Goal: Information Seeking & Learning: Learn about a topic

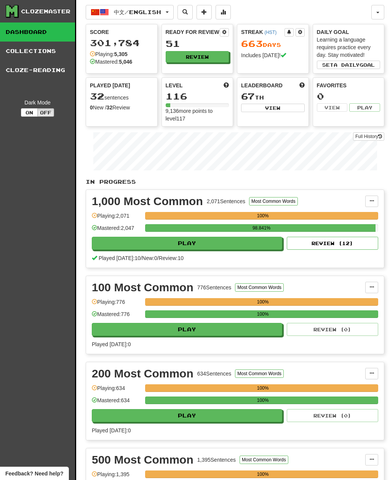
click at [172, 10] on button "中文 / English" at bounding box center [130, 12] width 88 height 14
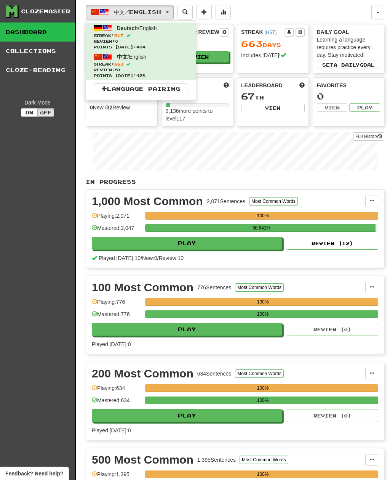
click at [169, 36] on span "Streak: 517" at bounding box center [141, 36] width 95 height 6
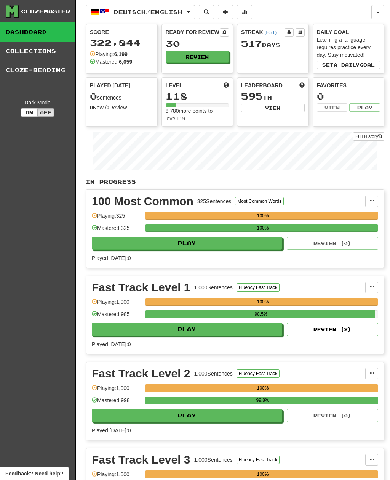
click at [217, 58] on button "Review" at bounding box center [198, 56] width 64 height 11
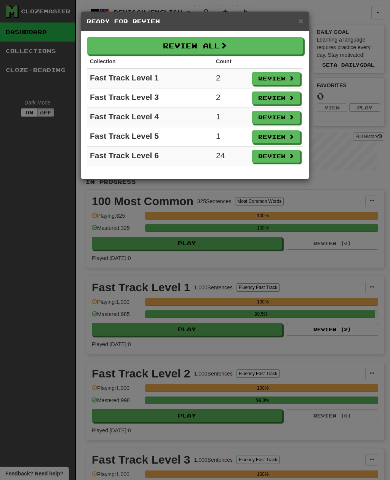
click at [221, 50] on button "Review All" at bounding box center [195, 46] width 217 height 18
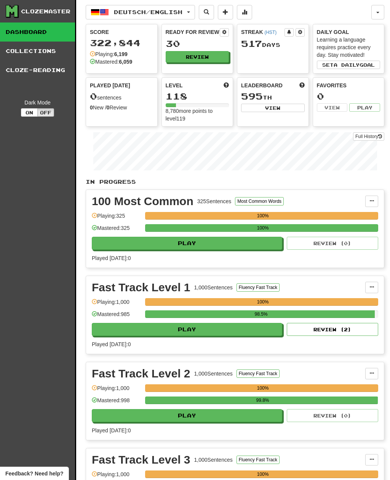
select select "**"
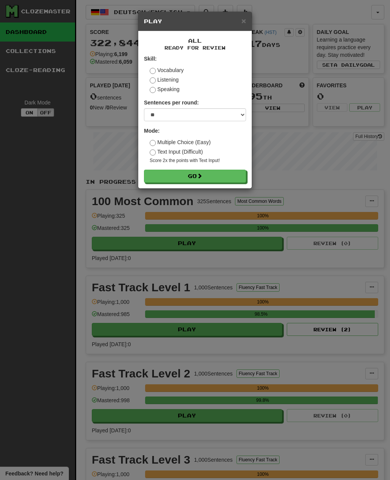
click at [226, 178] on button "Go" at bounding box center [195, 176] width 102 height 13
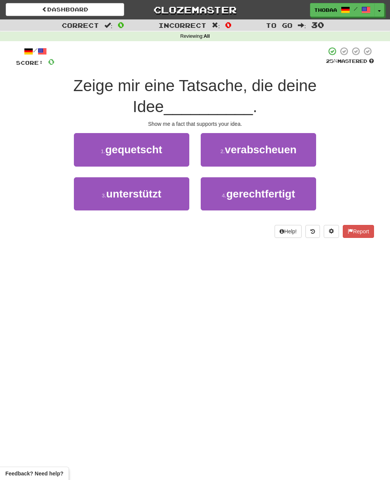
click at [91, 201] on button "3 . unterstützt" at bounding box center [132, 193] width 116 height 33
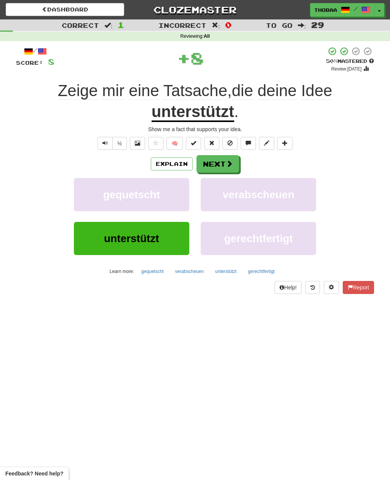
click at [294, 199] on span "verabscheuen" at bounding box center [259, 195] width 72 height 12
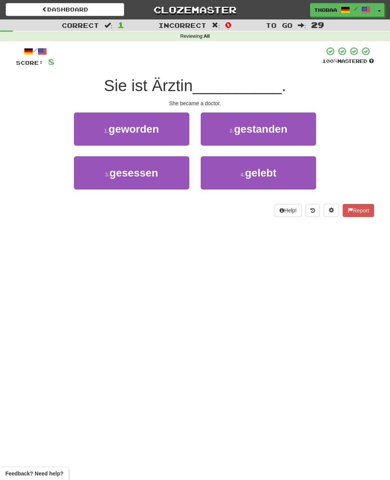
click at [90, 126] on button "1 . geworden" at bounding box center [132, 128] width 116 height 33
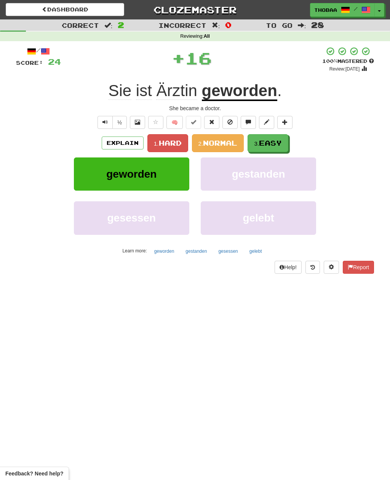
click at [229, 147] on button "2. Normal" at bounding box center [218, 143] width 52 height 18
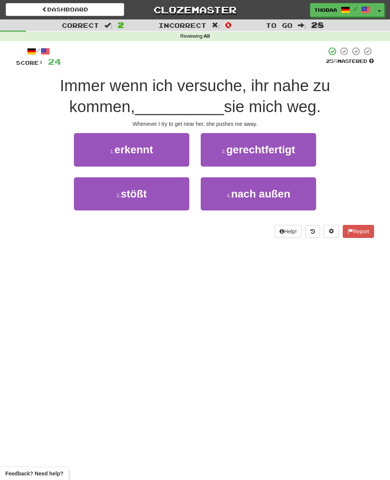
click at [83, 197] on button "3 . stößt" at bounding box center [132, 193] width 116 height 33
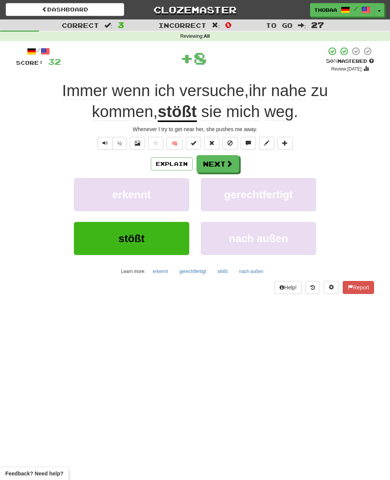
click at [298, 196] on button "gerechtfertigt" at bounding box center [259, 194] width 116 height 33
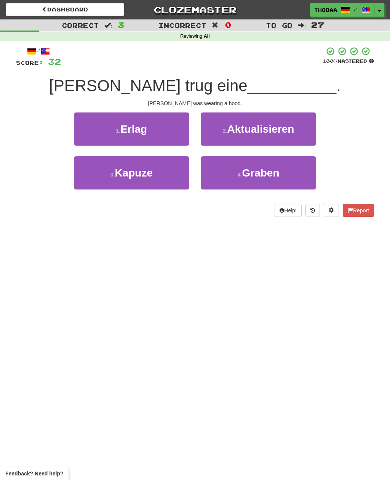
click at [95, 183] on button "3 . Kapuze" at bounding box center [132, 172] width 116 height 33
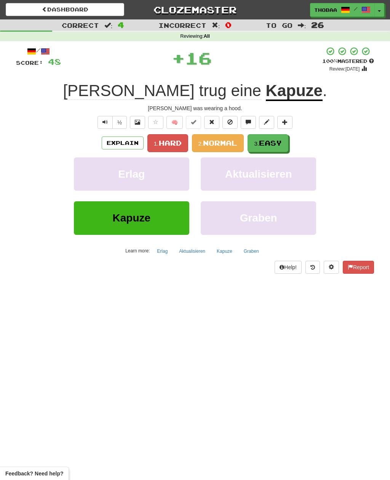
click at [229, 143] on span "Normal" at bounding box center [220, 143] width 34 height 8
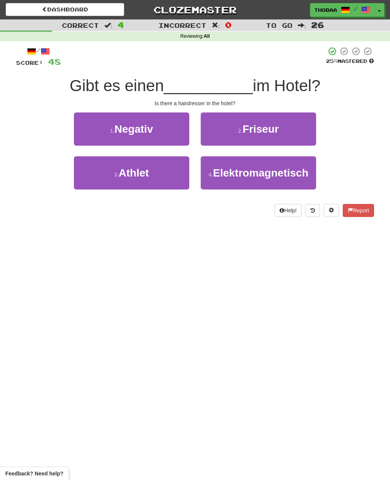
click at [304, 133] on button "2 . Friseur" at bounding box center [259, 128] width 116 height 33
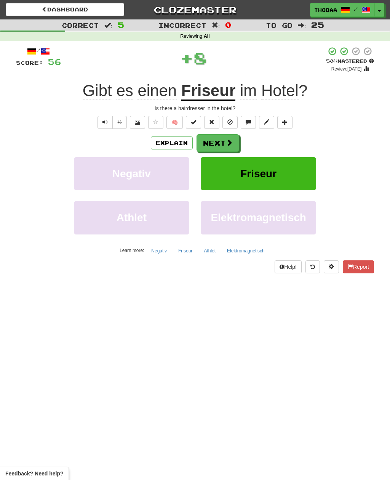
click at [289, 178] on button "Friseur" at bounding box center [259, 173] width 116 height 33
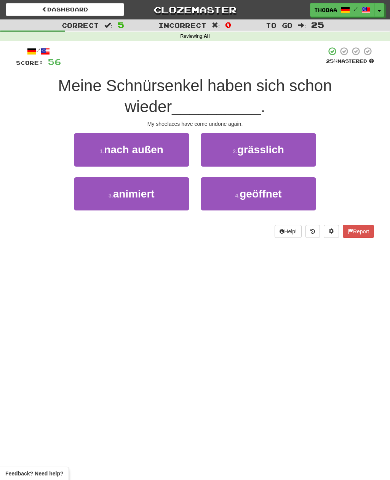
click at [300, 198] on button "4 . geöffnet" at bounding box center [259, 193] width 116 height 33
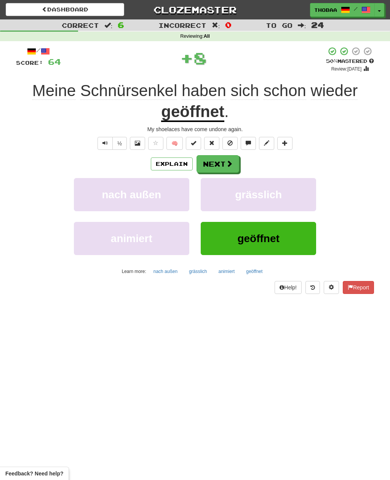
click at [301, 198] on button "grässlich" at bounding box center [259, 194] width 116 height 33
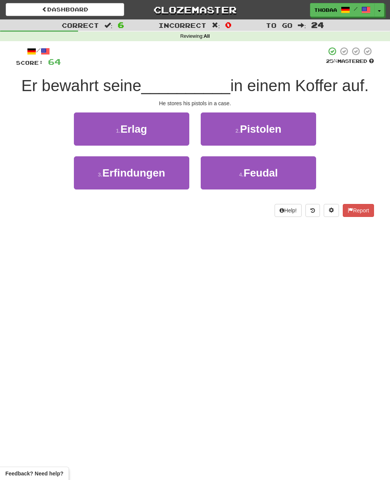
click at [312, 130] on button "2 . Pistolen" at bounding box center [259, 128] width 116 height 33
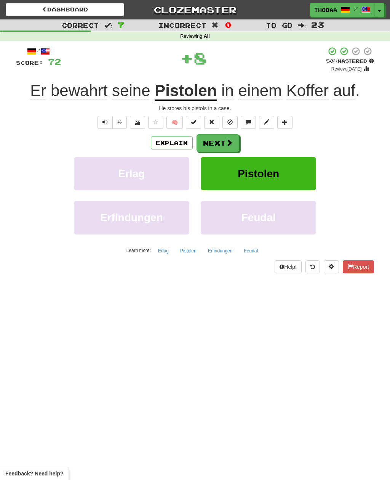
click at [305, 184] on button "Pistolen" at bounding box center [259, 173] width 116 height 33
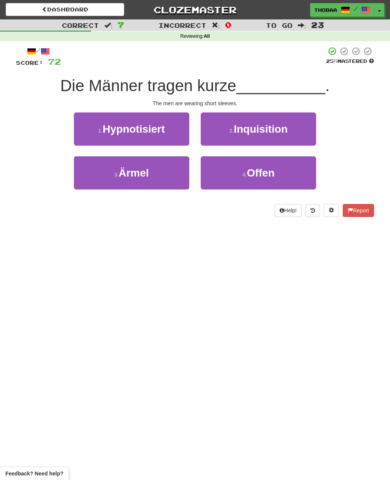
click at [94, 180] on button "3 . Ärmel" at bounding box center [132, 172] width 116 height 33
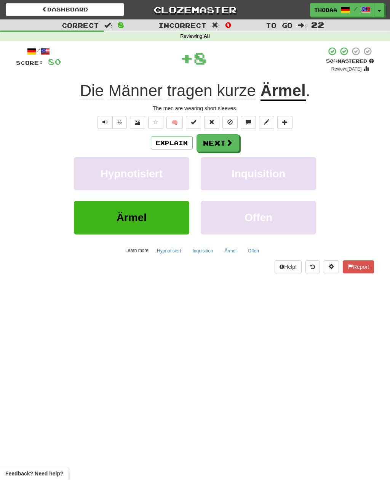
click at [308, 178] on button "Inquisition" at bounding box center [259, 173] width 116 height 33
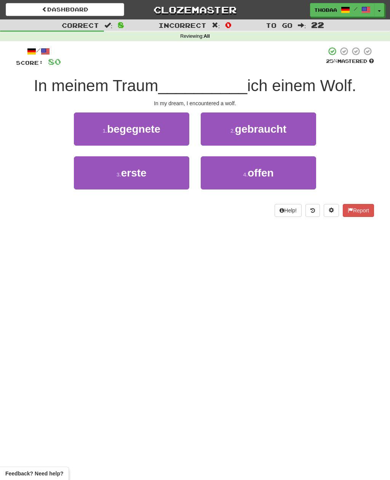
click at [88, 133] on button "1 . begegnete" at bounding box center [132, 128] width 116 height 33
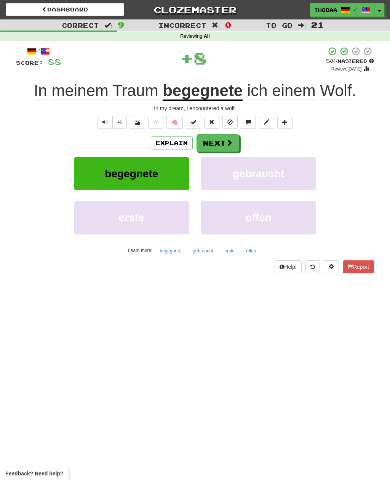
click at [303, 188] on button "gebraucht" at bounding box center [259, 173] width 116 height 33
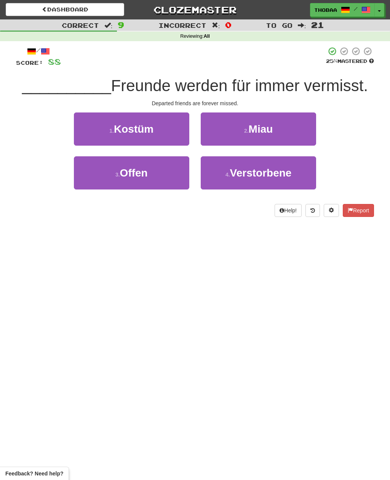
click at [304, 175] on button "4 . Verstorbene" at bounding box center [259, 172] width 116 height 33
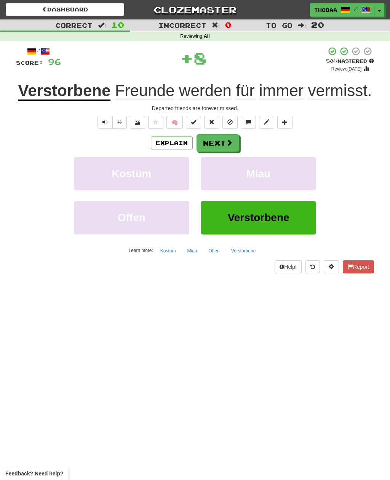
click at [303, 175] on button "Miau" at bounding box center [259, 173] width 116 height 33
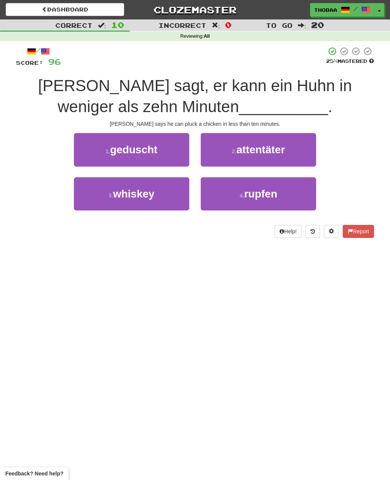
click at [302, 196] on button "4 . rupfen" at bounding box center [259, 193] width 116 height 33
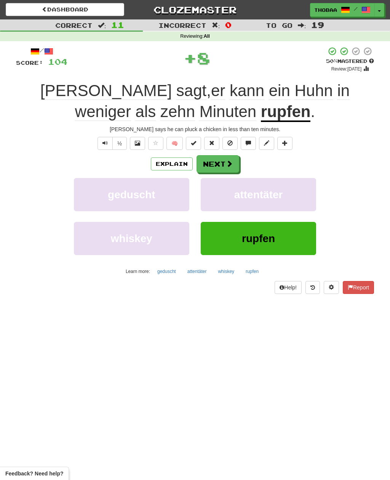
click at [308, 198] on button "attentäter" at bounding box center [259, 194] width 116 height 33
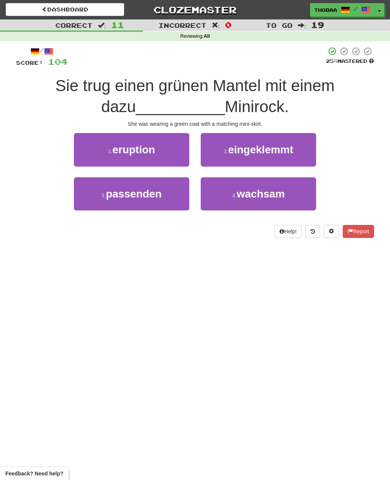
click at [88, 202] on button "3 . passenden" at bounding box center [132, 193] width 116 height 33
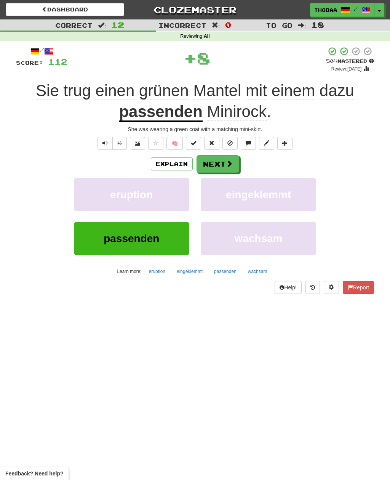
click at [289, 209] on button "eingeklemmt" at bounding box center [259, 194] width 116 height 33
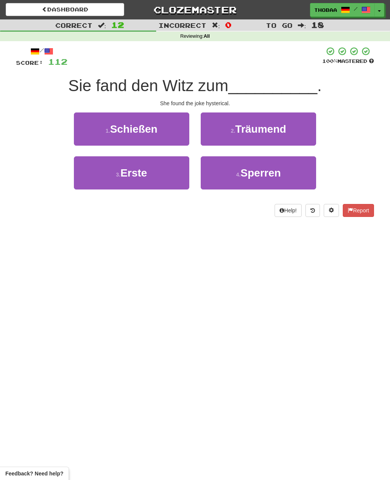
click at [84, 130] on button "1 . Schießen" at bounding box center [132, 128] width 116 height 33
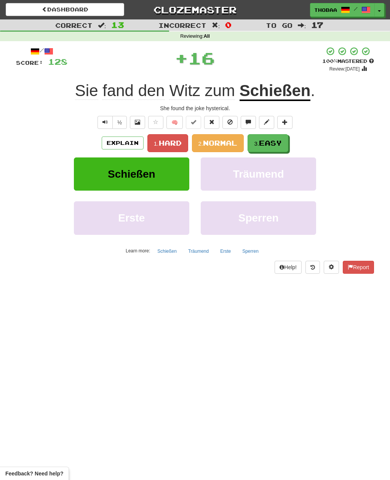
click at [170, 139] on span "Hard" at bounding box center [170, 143] width 23 height 8
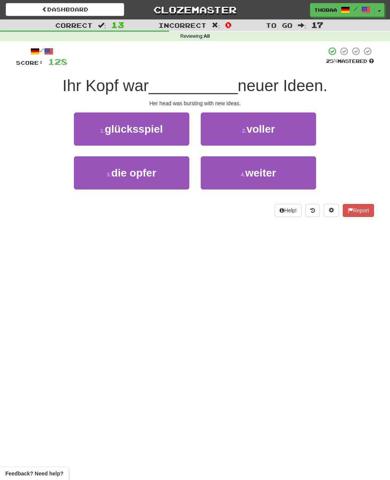
click at [304, 135] on button "2 . voller" at bounding box center [259, 128] width 116 height 33
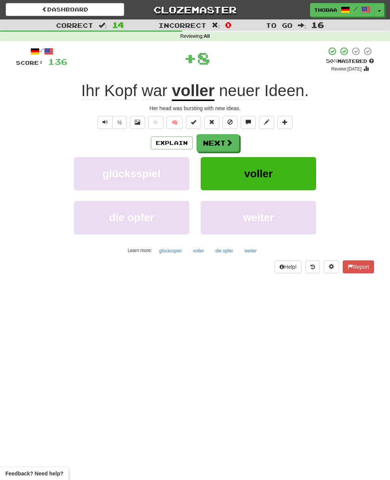
click at [305, 179] on button "voller" at bounding box center [259, 173] width 116 height 33
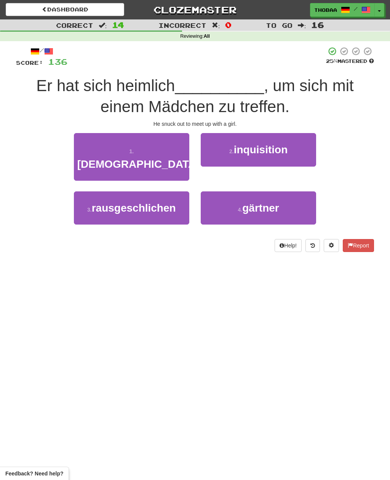
click at [96, 200] on button "3 . rausgeschlichen" at bounding box center [132, 207] width 116 height 33
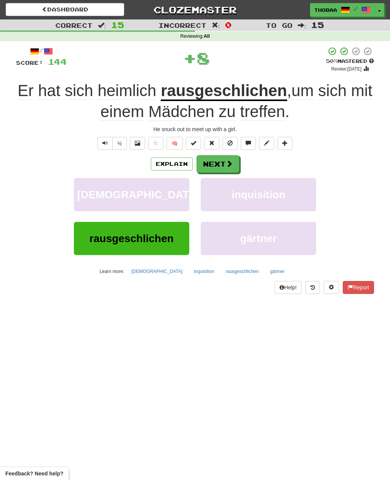
click at [299, 194] on button "inquisition" at bounding box center [259, 194] width 116 height 33
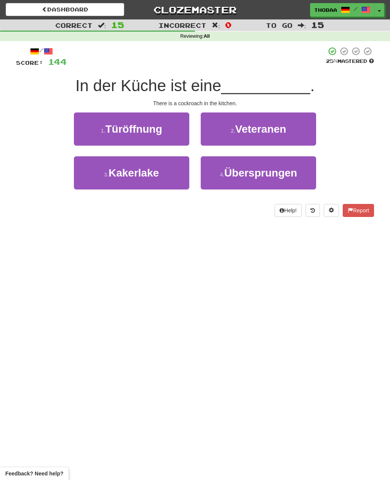
click at [41, 109] on div "/ Score: 144 25 % Mastered In der Küche ist eine __________ . There is a cockro…" at bounding box center [195, 132] width 358 height 170
click at [89, 180] on button "3 . Kakerlake" at bounding box center [132, 172] width 116 height 33
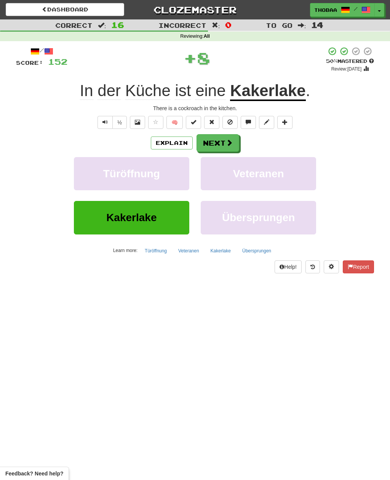
click at [295, 189] on button "Veteranen" at bounding box center [259, 173] width 116 height 33
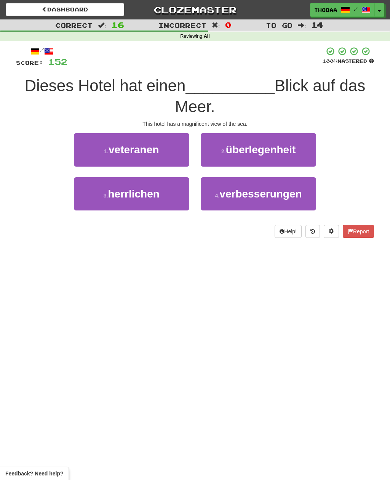
click at [87, 200] on button "3 . herrlichen" at bounding box center [132, 193] width 116 height 33
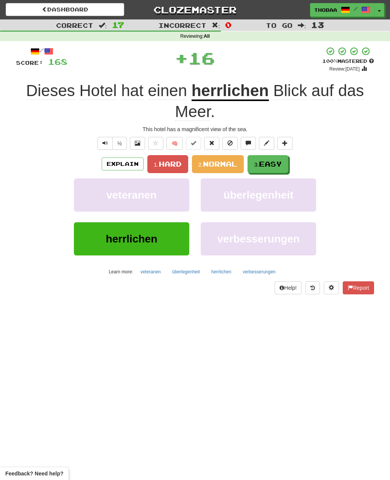
click at [290, 202] on button "überlegenheit" at bounding box center [259, 194] width 116 height 33
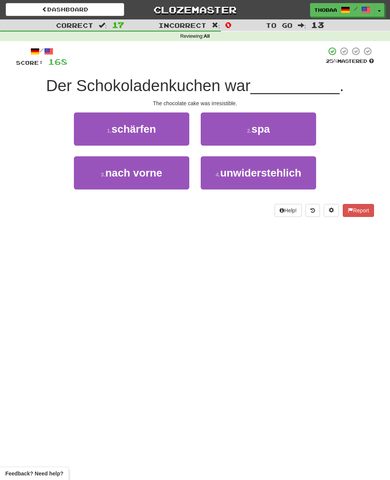
click at [302, 177] on span "unwiderstehlich" at bounding box center [260, 173] width 81 height 12
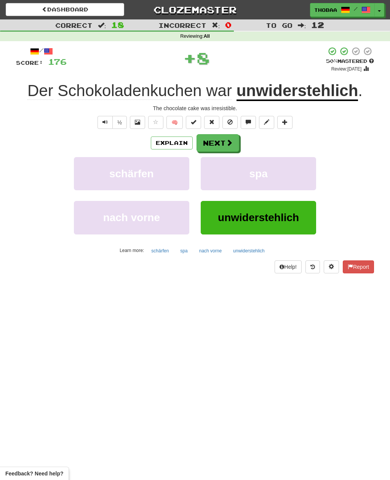
click at [302, 177] on button "spa" at bounding box center [259, 173] width 116 height 33
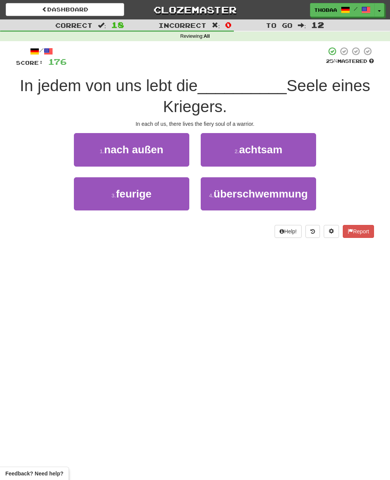
click at [91, 200] on button "3 . feurige" at bounding box center [132, 193] width 116 height 33
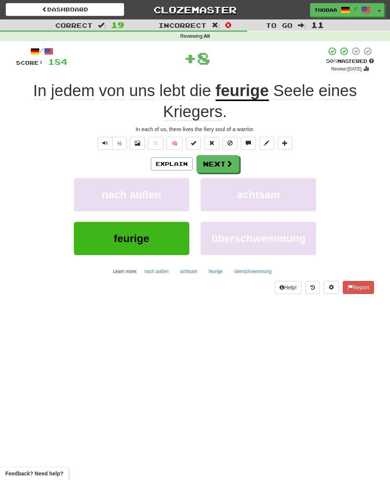
click at [298, 199] on button "achtsam" at bounding box center [259, 194] width 116 height 33
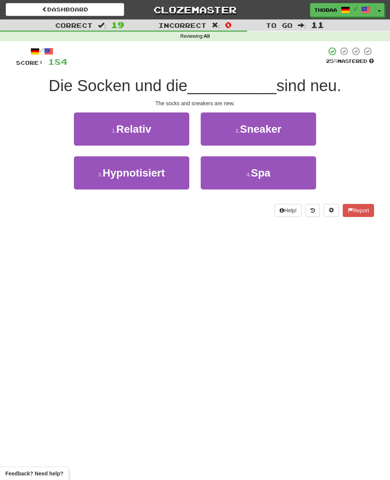
click at [309, 135] on button "2 . Sneaker" at bounding box center [259, 128] width 116 height 33
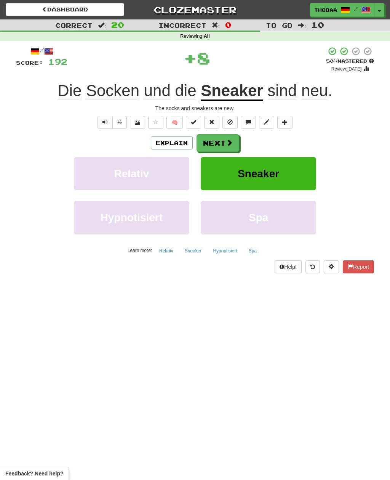
click at [299, 178] on button "Sneaker" at bounding box center [259, 173] width 116 height 33
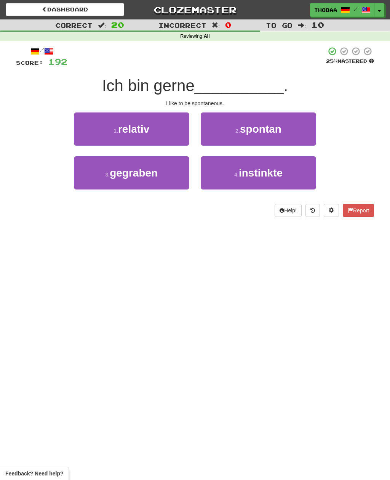
click at [309, 131] on button "2 . spontan" at bounding box center [259, 128] width 116 height 33
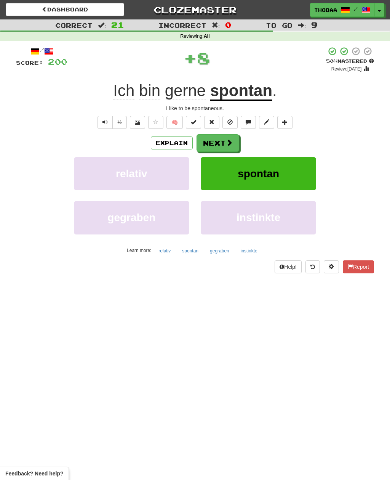
click at [298, 177] on button "spontan" at bounding box center [259, 173] width 116 height 33
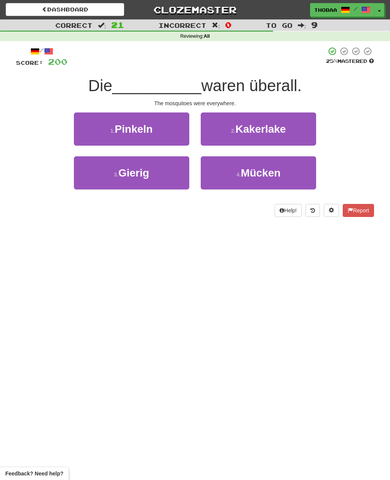
click at [295, 179] on button "4 . Mücken" at bounding box center [259, 172] width 116 height 33
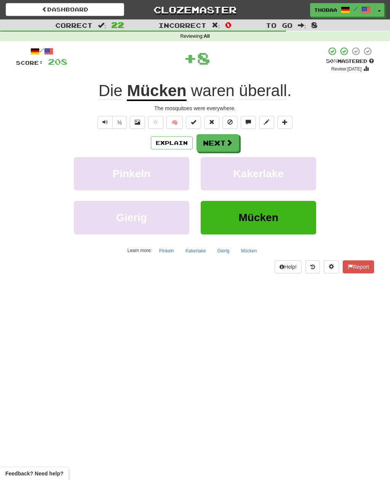
click at [303, 179] on button "Kakerlake" at bounding box center [259, 173] width 116 height 33
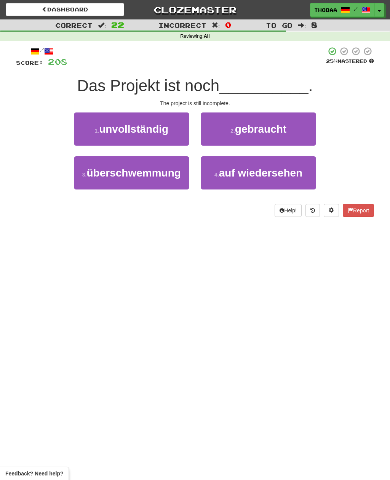
click at [89, 132] on button "1 . unvollständig" at bounding box center [132, 128] width 116 height 33
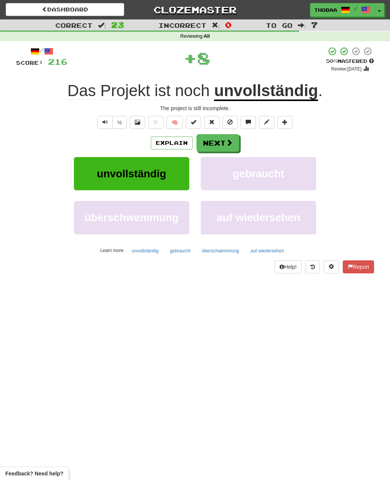
click at [300, 184] on button "gebraucht" at bounding box center [259, 173] width 116 height 33
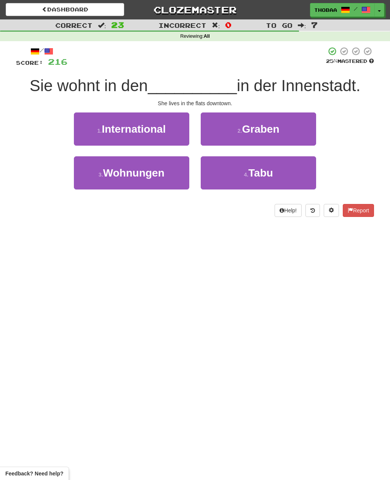
click at [98, 183] on button "3 . Wohnungen" at bounding box center [132, 172] width 116 height 33
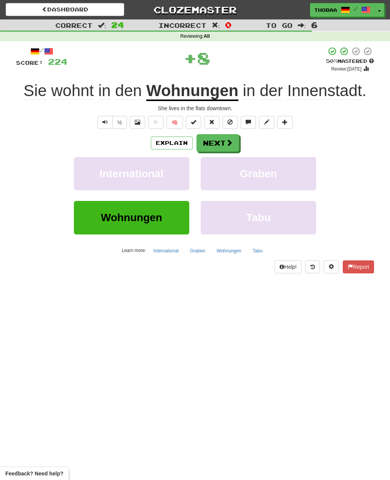
click at [279, 220] on button "Tabu" at bounding box center [259, 217] width 116 height 33
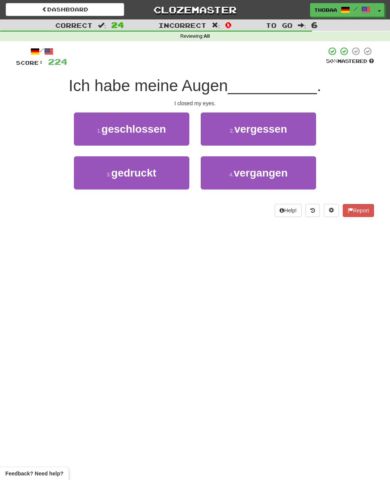
click at [80, 127] on button "1 . geschlossen" at bounding box center [132, 128] width 116 height 33
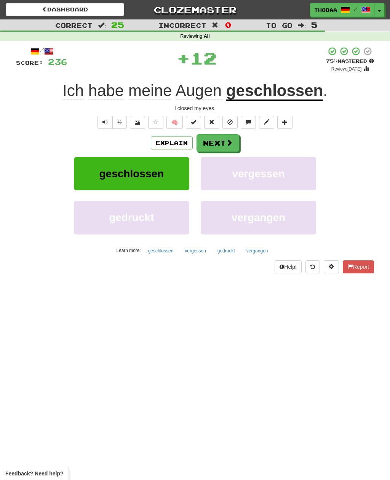
click at [293, 180] on button "vergessen" at bounding box center [259, 173] width 116 height 33
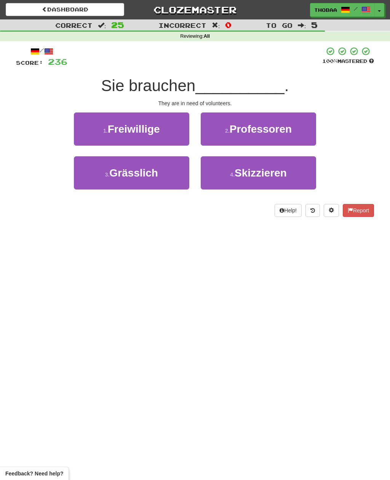
click at [90, 132] on button "1 . Freiwillige" at bounding box center [132, 128] width 116 height 33
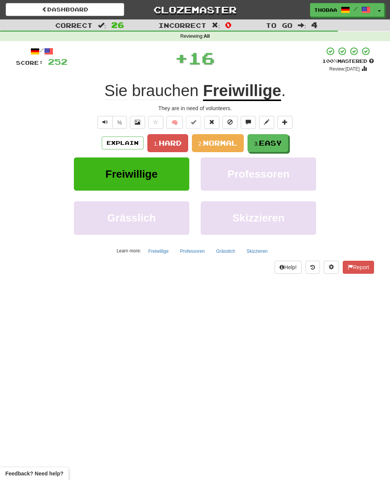
click at [282, 142] on span "Easy" at bounding box center [270, 143] width 23 height 8
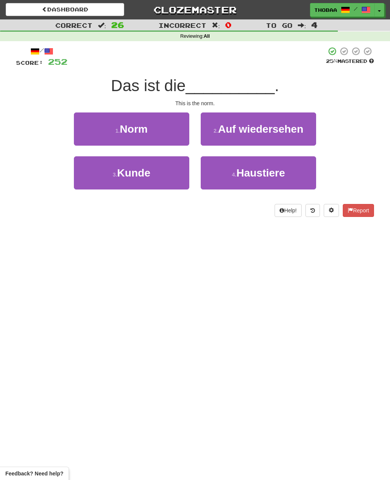
click at [88, 132] on button "1 . Norm" at bounding box center [132, 128] width 116 height 33
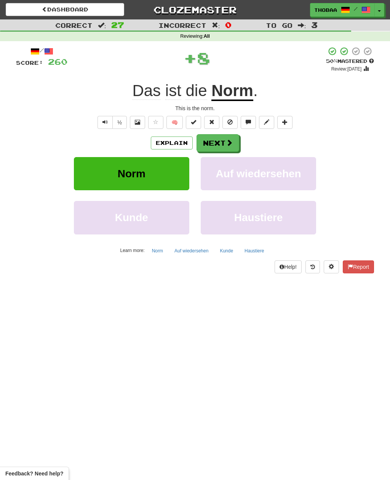
click at [294, 180] on button "Auf wiedersehen" at bounding box center [259, 173] width 116 height 33
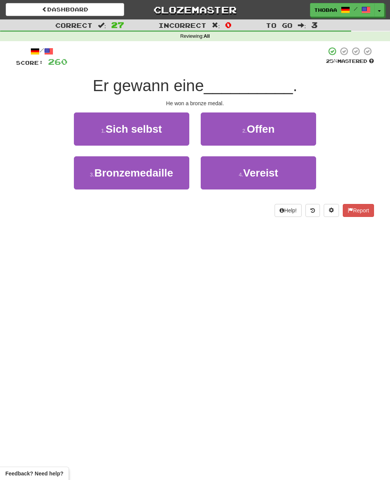
click at [90, 185] on button "3 . Bronzemedaille" at bounding box center [132, 172] width 116 height 33
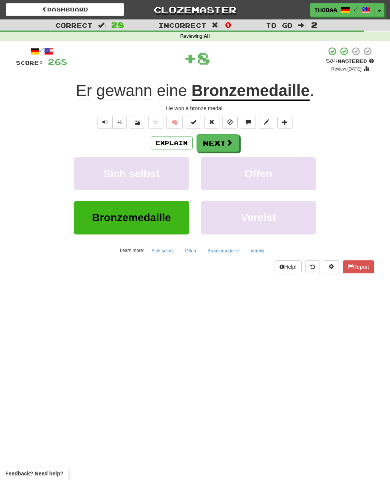
click at [298, 182] on button "Offen" at bounding box center [259, 173] width 116 height 33
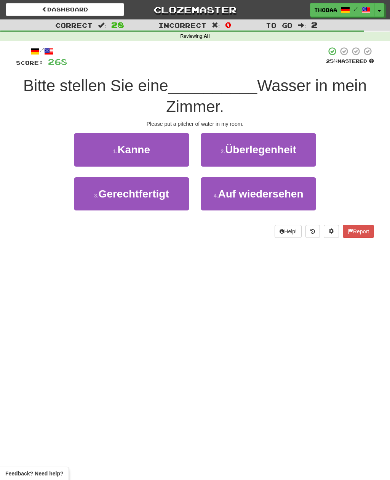
click at [81, 151] on button "1 . Kanne" at bounding box center [132, 149] width 116 height 33
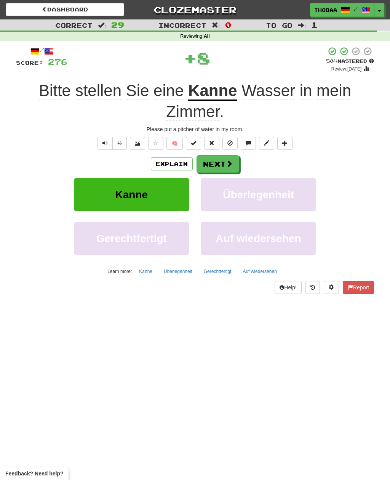
click at [298, 194] on button "Überlegenheit" at bounding box center [259, 194] width 116 height 33
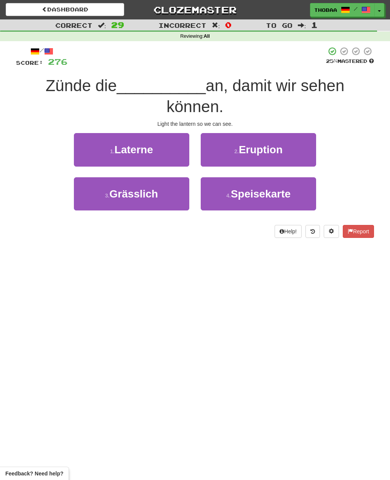
click at [83, 146] on button "1 . Laterne" at bounding box center [132, 149] width 116 height 33
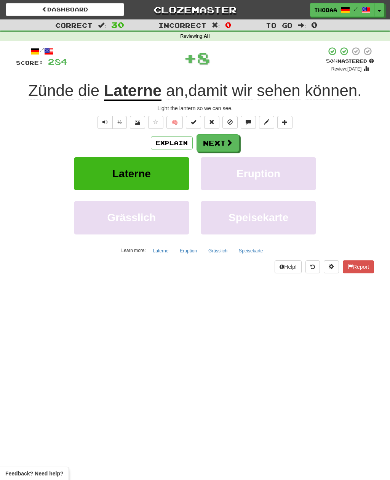
click at [293, 189] on button "Eruption" at bounding box center [259, 173] width 116 height 33
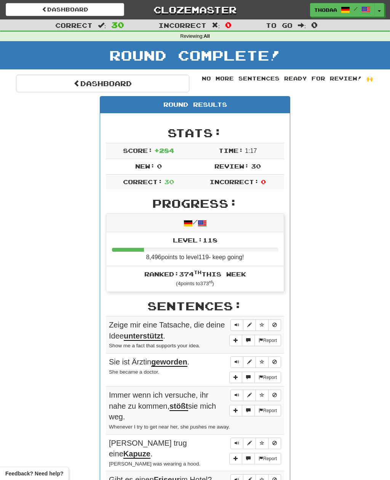
click at [38, 80] on link "Dashboard" at bounding box center [102, 84] width 173 height 18
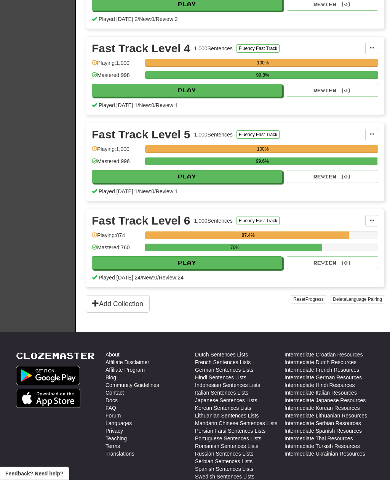
click at [111, 266] on button "Play" at bounding box center [187, 263] width 191 height 13
select select "**"
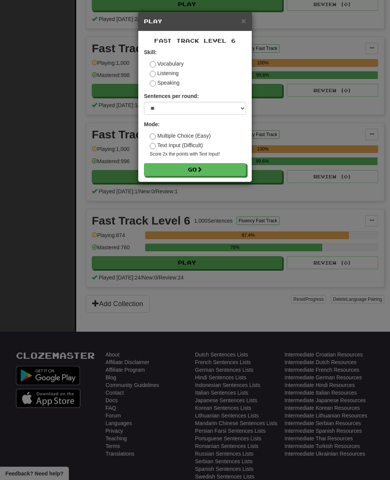
click at [235, 173] on button "Go" at bounding box center [195, 169] width 102 height 13
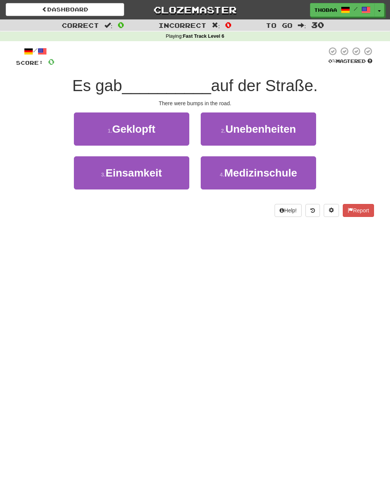
click at [304, 132] on button "2 . Unebenheiten" at bounding box center [259, 128] width 116 height 33
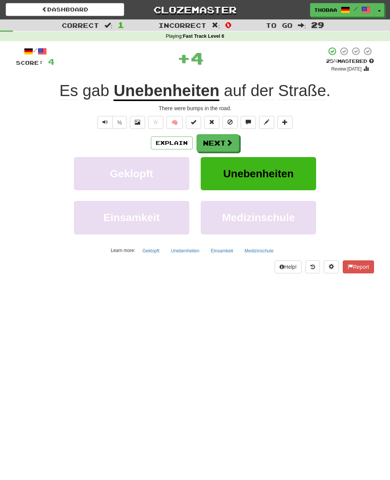
click at [303, 179] on button "Unebenheiten" at bounding box center [259, 173] width 116 height 33
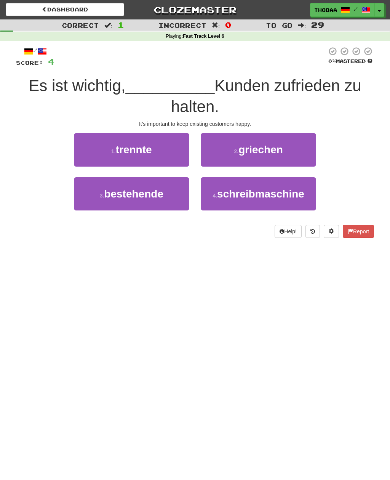
click at [92, 200] on button "3 . bestehende" at bounding box center [132, 193] width 116 height 33
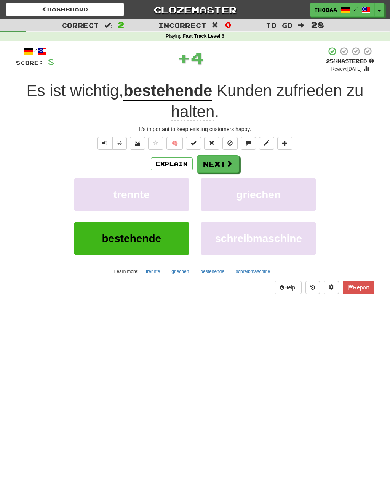
click at [298, 199] on button "griechen" at bounding box center [259, 194] width 116 height 33
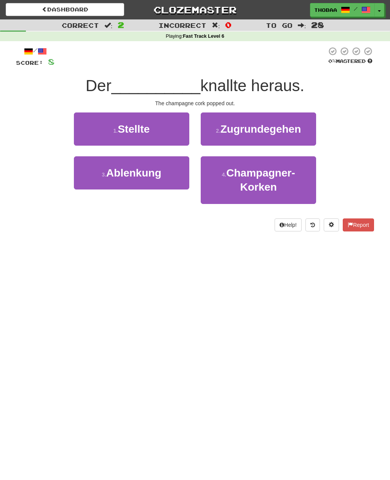
click at [298, 185] on button "4 . Champagner-Korken" at bounding box center [259, 180] width 116 height 48
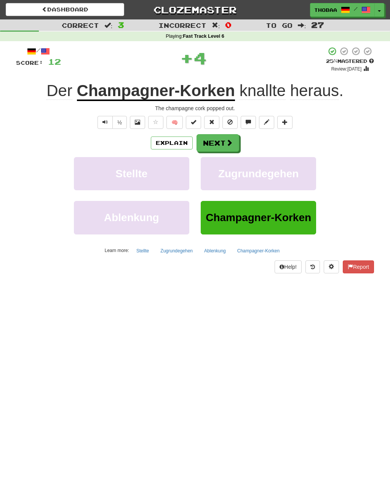
click at [301, 178] on button "Zugrundegehen" at bounding box center [259, 173] width 116 height 33
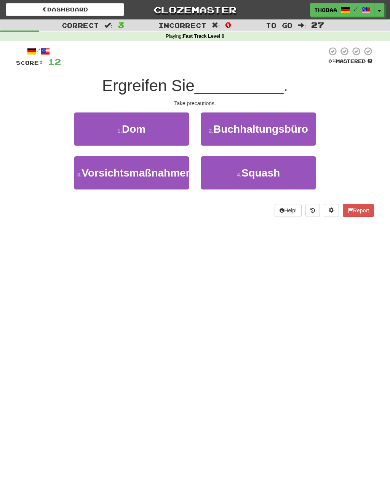
click at [88, 179] on span "Vorsichtsmaßnahmen" at bounding box center [137, 173] width 111 height 12
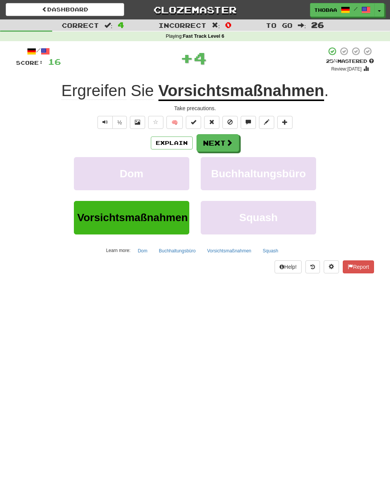
click at [297, 177] on span "Buchhaltungsbüro" at bounding box center [258, 174] width 95 height 12
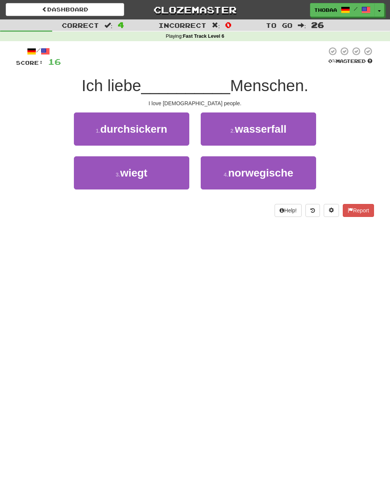
click at [303, 177] on button "4 . norwegische" at bounding box center [259, 172] width 116 height 33
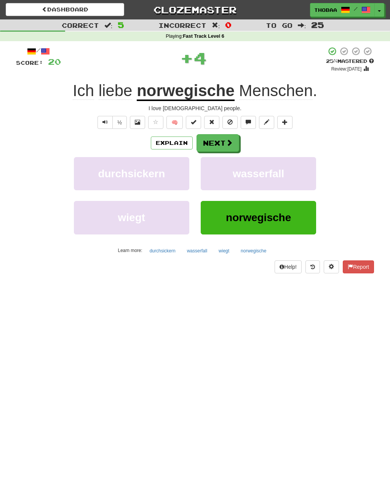
click at [302, 177] on button "wasserfall" at bounding box center [259, 173] width 116 height 33
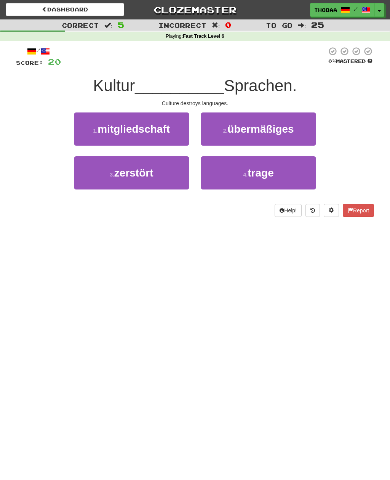
click at [88, 179] on button "3 . zerstört" at bounding box center [132, 172] width 116 height 33
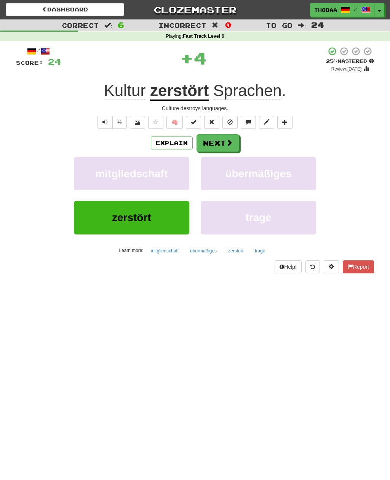
click at [294, 179] on button "übermäßiges" at bounding box center [259, 173] width 116 height 33
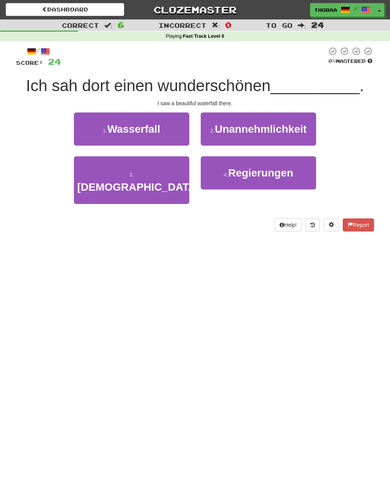
click at [87, 128] on button "1 . Wasserfall" at bounding box center [132, 128] width 116 height 33
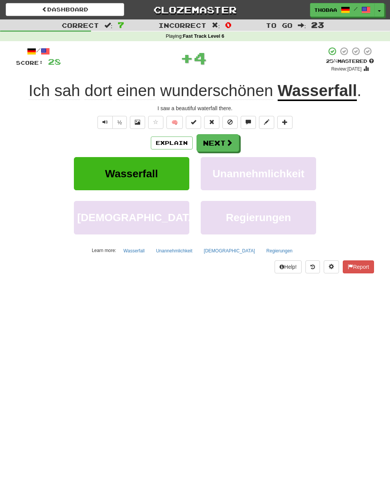
click at [295, 177] on span "Unannehmlichkeit" at bounding box center [259, 174] width 92 height 12
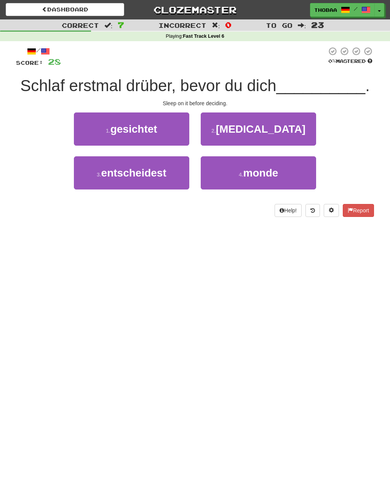
click at [87, 179] on button "3 . entscheidest" at bounding box center [132, 172] width 116 height 33
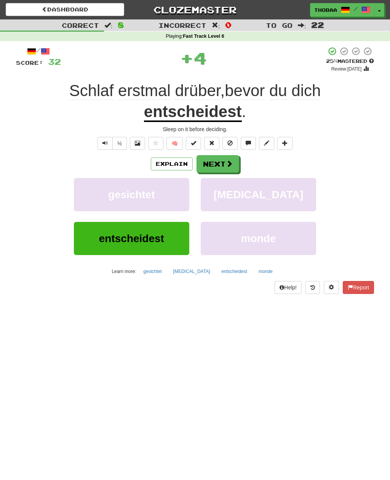
click at [292, 178] on button "krokodil" at bounding box center [259, 194] width 116 height 33
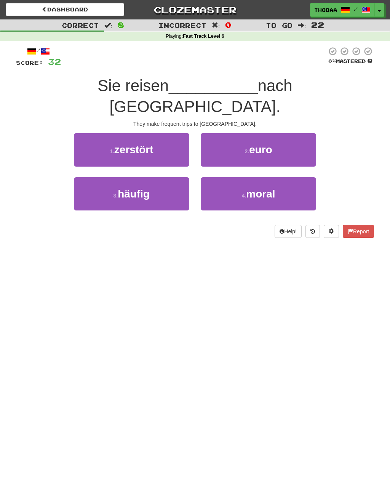
click at [94, 181] on button "3 . häufig" at bounding box center [132, 193] width 116 height 33
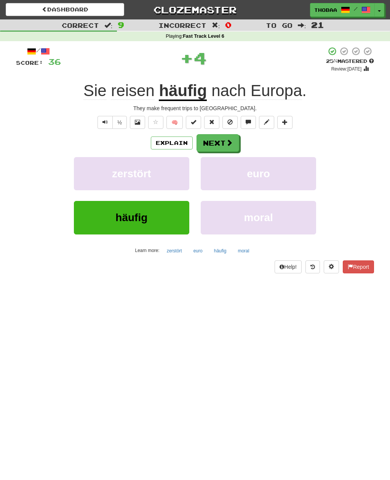
click at [296, 187] on button "euro" at bounding box center [259, 173] width 116 height 33
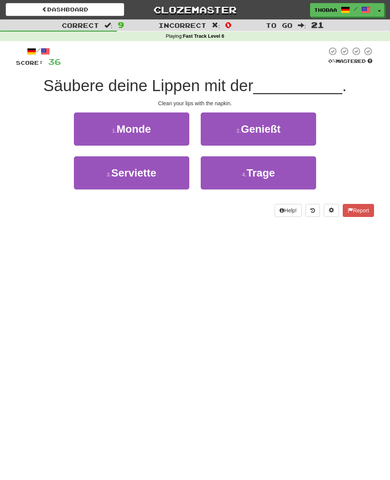
click at [88, 177] on button "3 . Serviette" at bounding box center [132, 172] width 116 height 33
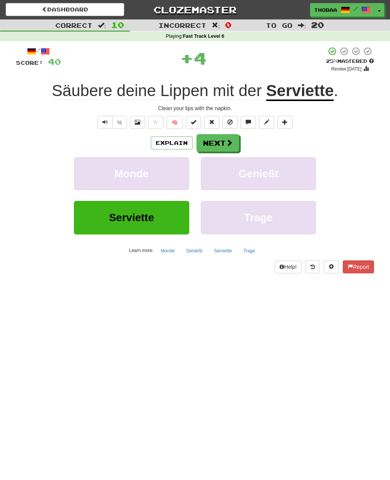
click at [296, 198] on div "Genießt" at bounding box center [258, 179] width 127 height 44
click at [308, 178] on button "Genießt" at bounding box center [259, 173] width 116 height 33
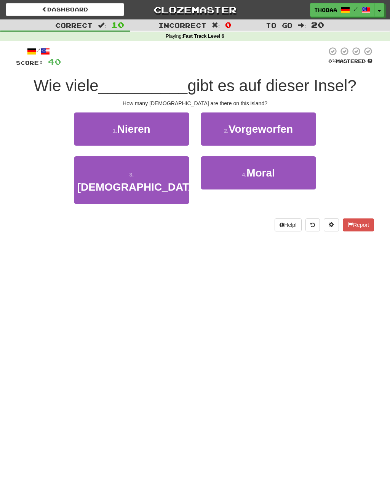
click at [88, 178] on button "3 . Tempel" at bounding box center [132, 180] width 116 height 48
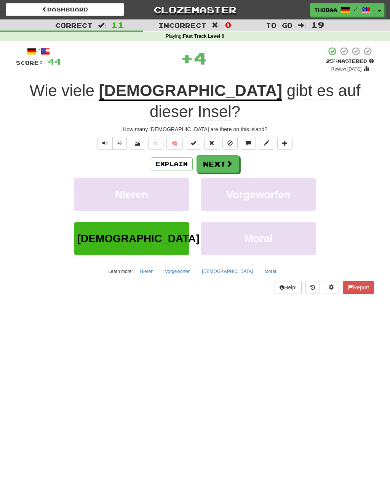
click at [292, 178] on button "Vorgeworfen" at bounding box center [259, 194] width 116 height 33
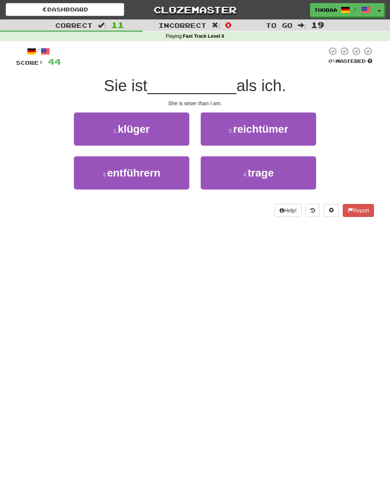
click at [89, 127] on button "1 . klüger" at bounding box center [132, 128] width 116 height 33
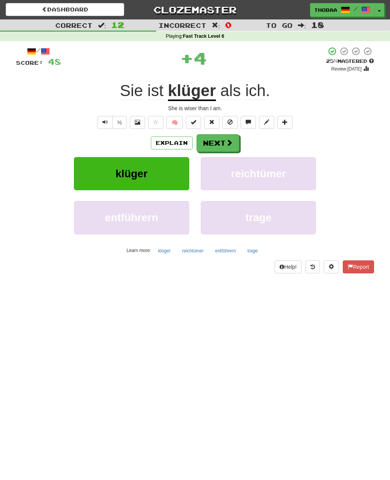
click at [300, 179] on button "reichtümer" at bounding box center [259, 173] width 116 height 33
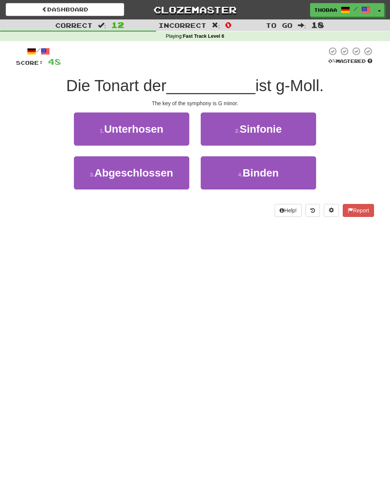
click at [311, 130] on button "2 . Sinfonie" at bounding box center [259, 128] width 116 height 33
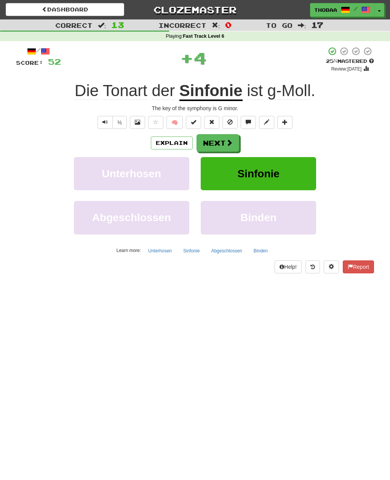
click at [302, 180] on button "Sinfonie" at bounding box center [259, 173] width 116 height 33
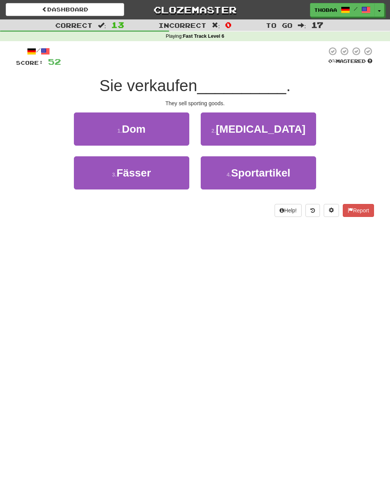
click at [292, 182] on button "4 . Sportartikel" at bounding box center [259, 172] width 116 height 33
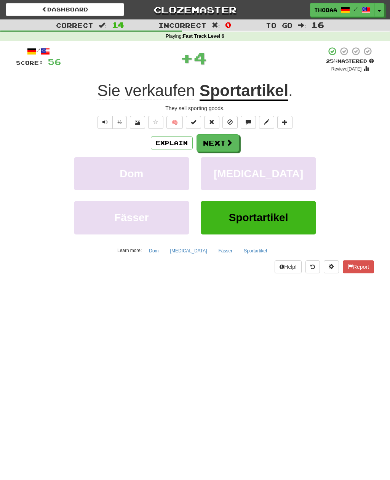
click at [314, 183] on button "Krokodil" at bounding box center [259, 173] width 116 height 33
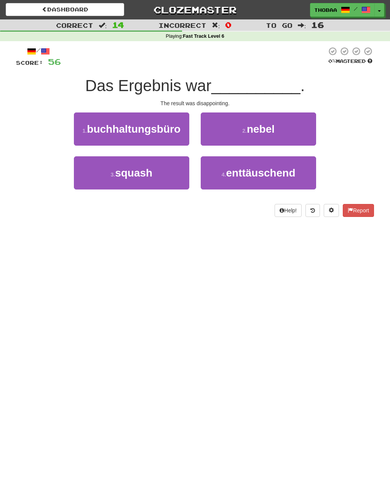
click at [294, 175] on span "enttäuschend" at bounding box center [260, 173] width 69 height 12
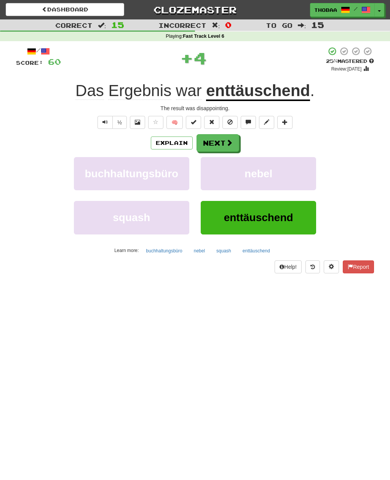
click at [294, 175] on button "nebel" at bounding box center [259, 173] width 116 height 33
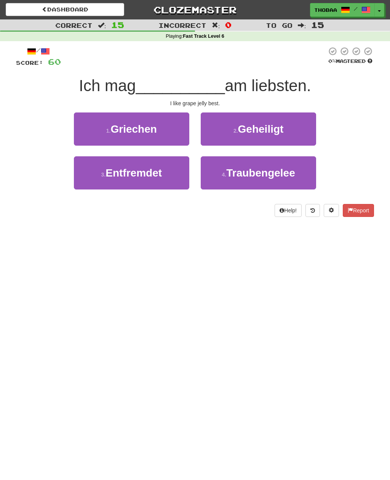
click at [296, 184] on button "4 . Traubengelee" at bounding box center [259, 172] width 116 height 33
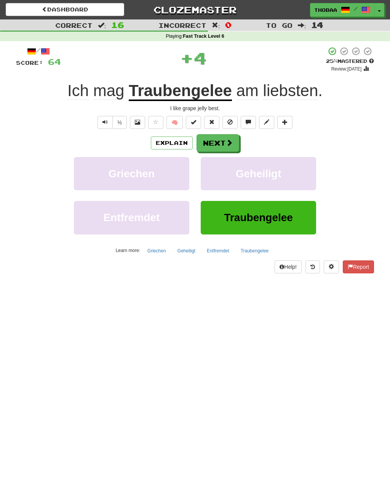
click at [295, 183] on button "Geheiligt" at bounding box center [259, 173] width 116 height 33
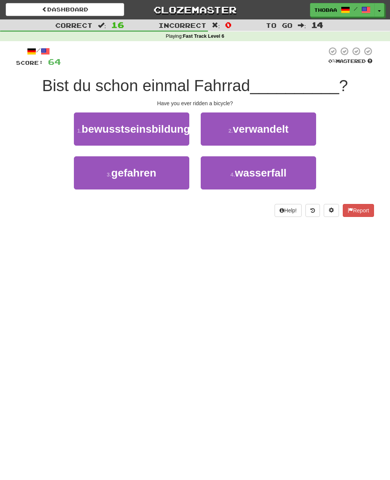
click at [88, 189] on button "3 . gefahren" at bounding box center [132, 172] width 116 height 33
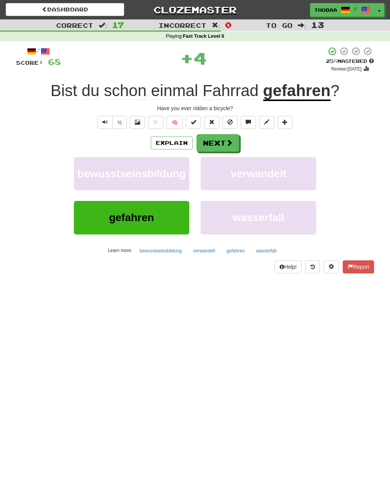
click at [281, 198] on div "verwandelt" at bounding box center [258, 179] width 127 height 44
click at [300, 175] on button "verwandelt" at bounding box center [259, 173] width 116 height 33
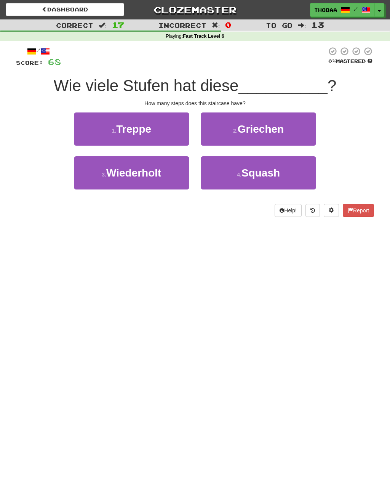
click at [88, 128] on button "1 . Treppe" at bounding box center [132, 128] width 116 height 33
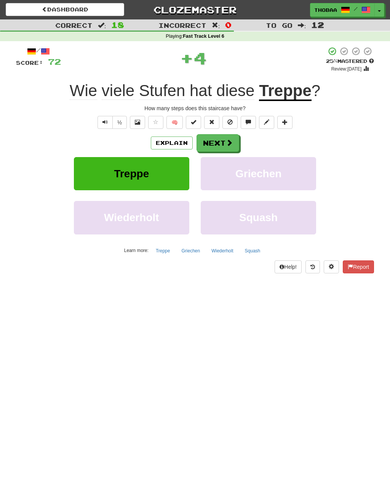
click at [302, 164] on button "Griechen" at bounding box center [259, 173] width 116 height 33
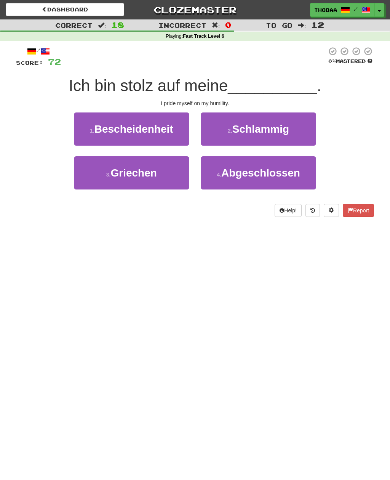
click at [88, 134] on button "1 . Bescheidenheit" at bounding box center [132, 128] width 116 height 33
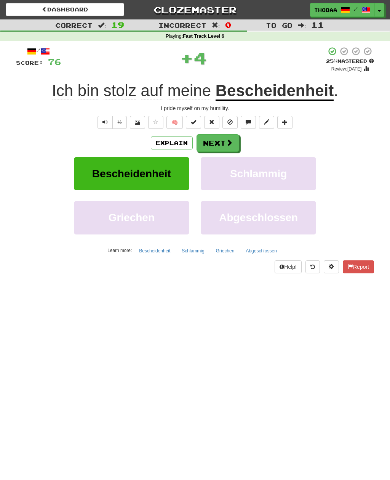
click at [289, 201] on button "Abgeschlossen" at bounding box center [259, 217] width 116 height 33
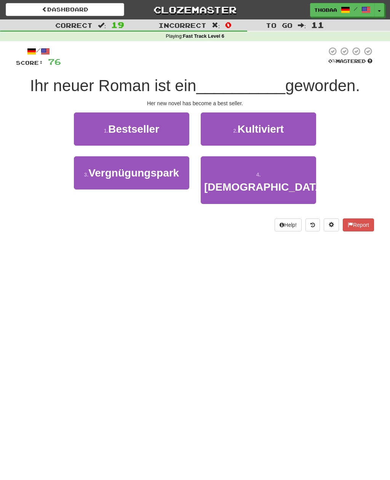
click at [87, 126] on button "1 . Bestseller" at bounding box center [132, 128] width 116 height 33
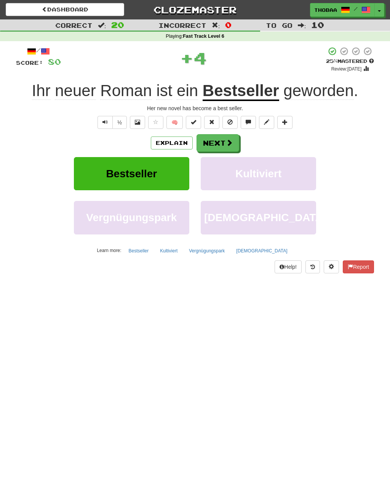
click at [294, 179] on button "Kultiviert" at bounding box center [259, 173] width 116 height 33
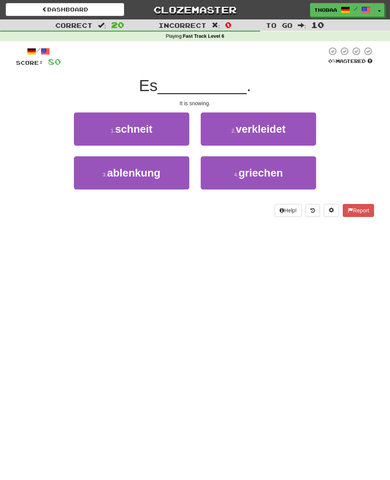
click at [87, 125] on button "1 . schneit" at bounding box center [132, 128] width 116 height 33
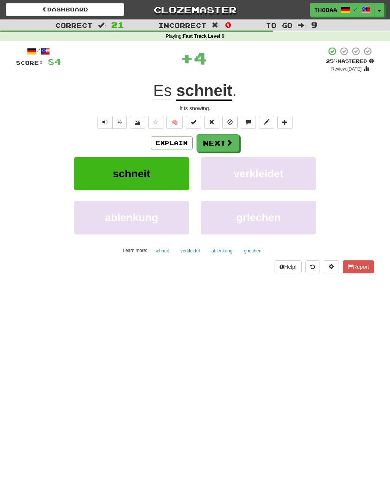
click at [295, 186] on button "verkleidet" at bounding box center [259, 173] width 116 height 33
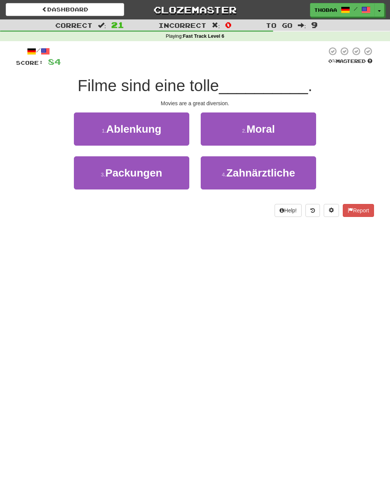
click at [92, 130] on button "1 . Ablenkung" at bounding box center [132, 128] width 116 height 33
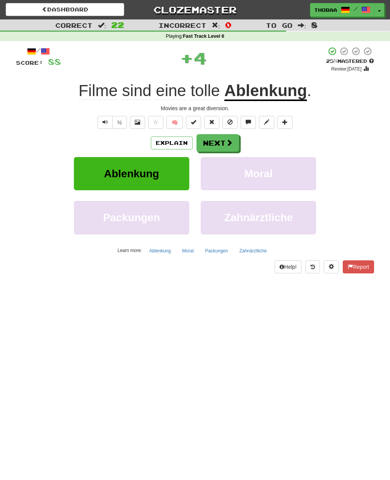
click at [294, 201] on button "Zahnärztliche" at bounding box center [259, 217] width 116 height 33
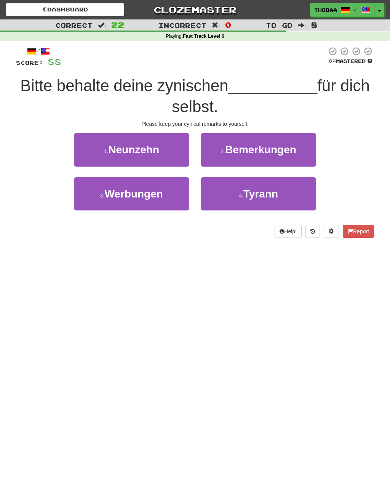
click at [306, 153] on button "2 . Bemerkungen" at bounding box center [259, 149] width 116 height 33
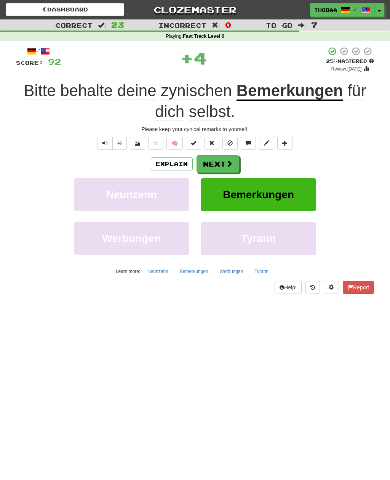
click at [302, 194] on button "Bemerkungen" at bounding box center [259, 194] width 116 height 33
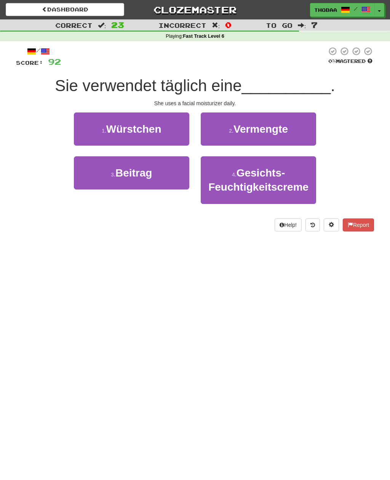
click at [302, 185] on span "Gesichts-Feuchtigkeitscreme" at bounding box center [259, 180] width 100 height 26
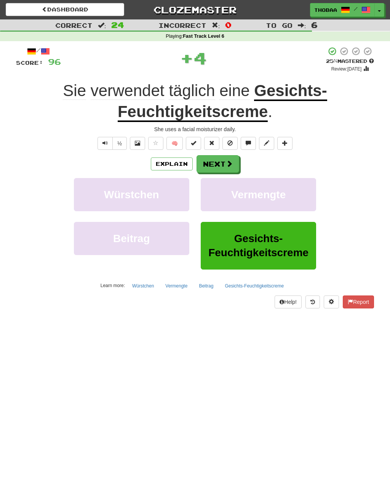
click at [301, 185] on button "Vermengte" at bounding box center [259, 194] width 116 height 33
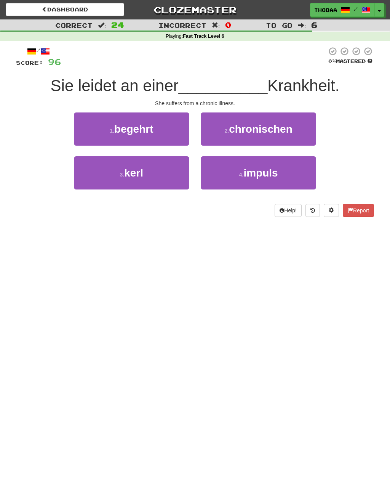
click at [315, 130] on button "2 . chronischen" at bounding box center [259, 128] width 116 height 33
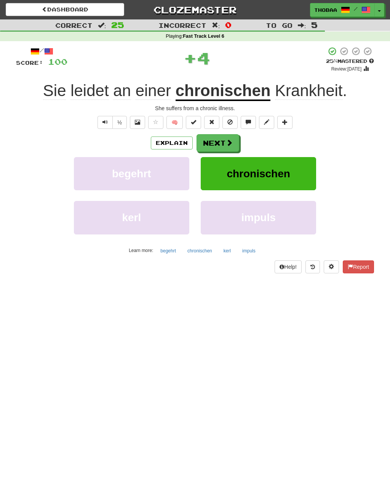
click at [300, 183] on button "chronischen" at bounding box center [259, 173] width 116 height 33
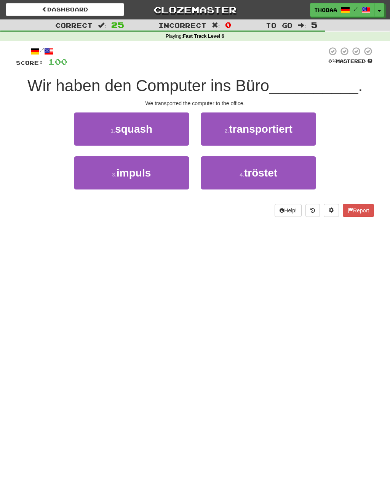
click at [308, 130] on button "2 . transportiert" at bounding box center [259, 128] width 116 height 33
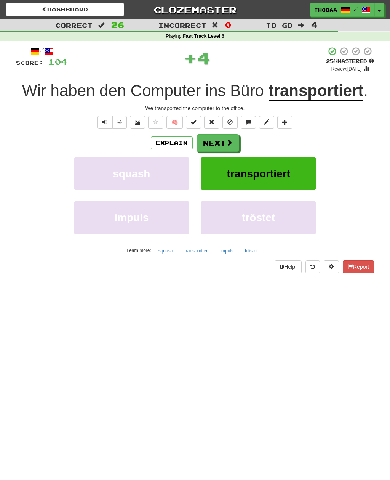
click at [301, 188] on button "transportiert" at bounding box center [259, 173] width 116 height 33
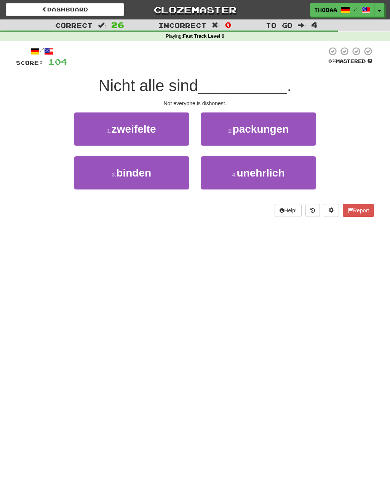
click at [302, 180] on button "4 . unehrlich" at bounding box center [259, 172] width 116 height 33
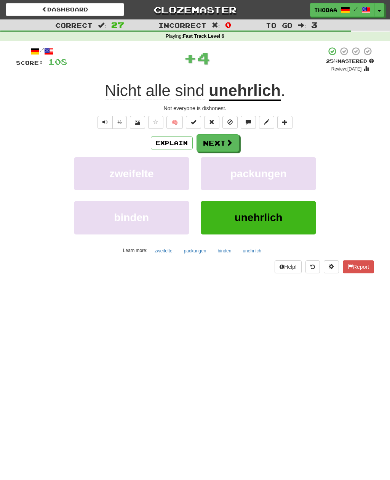
click at [302, 180] on button "packungen" at bounding box center [259, 173] width 116 height 33
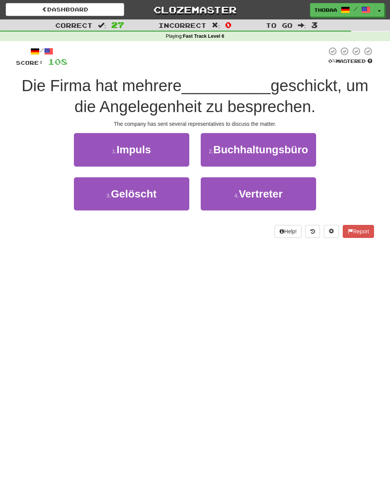
click at [296, 195] on button "4 . Vertreter" at bounding box center [259, 193] width 116 height 33
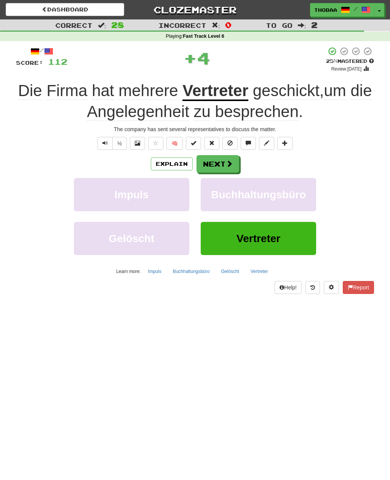
click at [296, 194] on span "Buchhaltungsbüro" at bounding box center [258, 195] width 95 height 12
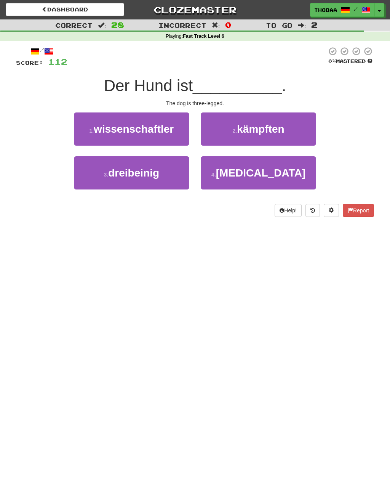
click at [92, 173] on button "3 . dreibeinig" at bounding box center [132, 172] width 116 height 33
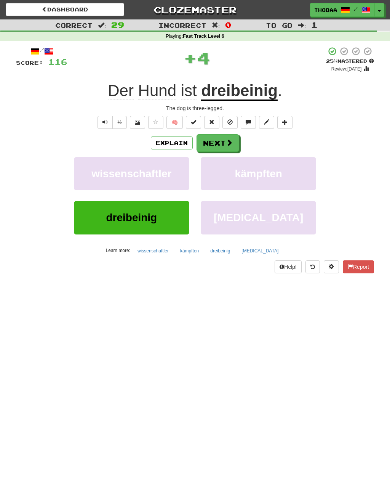
click at [293, 197] on div "kämpften" at bounding box center [258, 179] width 127 height 44
click at [306, 175] on button "kämpften" at bounding box center [259, 173] width 116 height 33
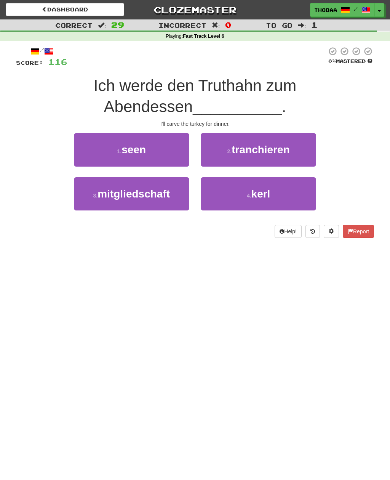
click at [308, 150] on button "2 . tranchieren" at bounding box center [259, 149] width 116 height 33
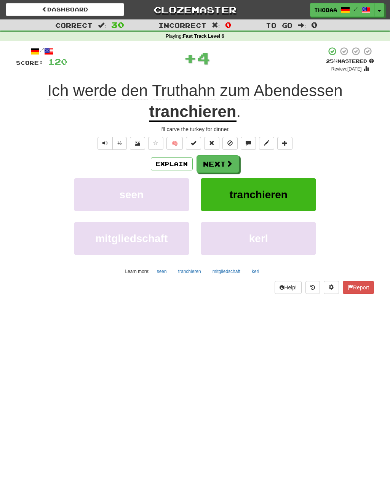
click at [301, 205] on button "tranchieren" at bounding box center [259, 194] width 116 height 33
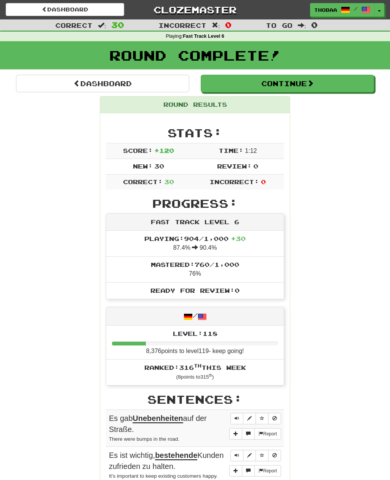
click at [40, 77] on link "Dashboard" at bounding box center [102, 84] width 173 height 18
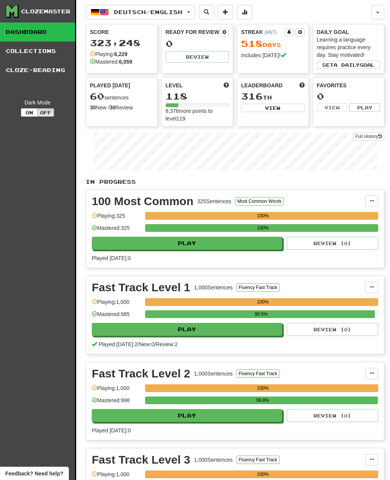
click at [181, 17] on button "Deutsch / English" at bounding box center [140, 12] width 109 height 14
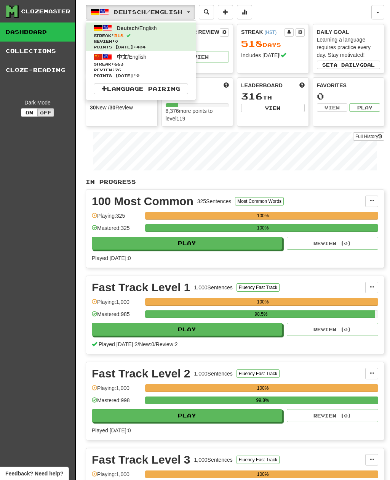
click at [167, 65] on span "Streak: 663" at bounding box center [141, 64] width 95 height 6
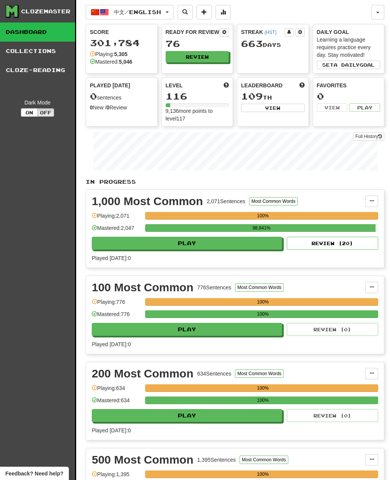
click at [189, 61] on button "Review" at bounding box center [198, 56] width 64 height 11
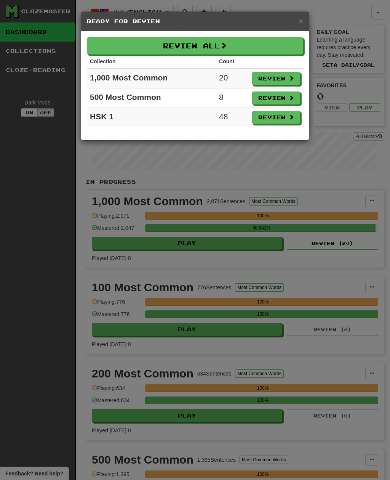
click at [127, 44] on button "Review All" at bounding box center [195, 46] width 217 height 18
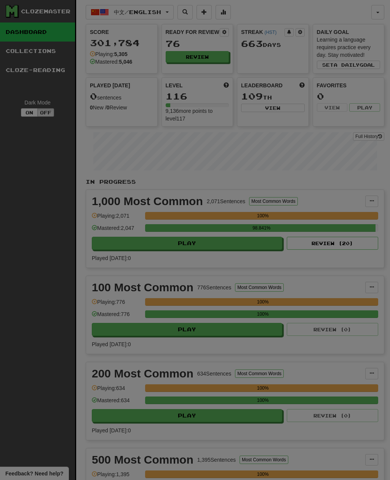
select select "**"
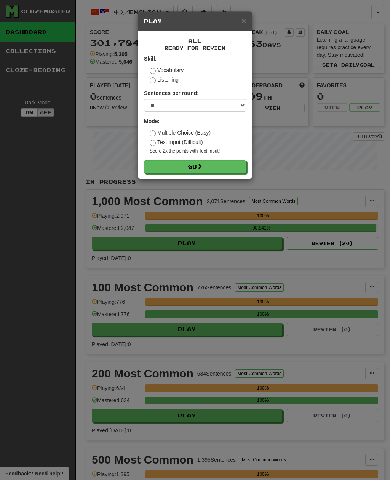
click at [230, 166] on button "Go" at bounding box center [195, 166] width 102 height 13
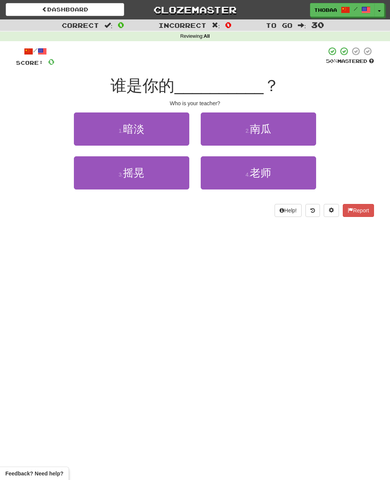
click at [293, 175] on button "4 . 老师" at bounding box center [259, 172] width 116 height 33
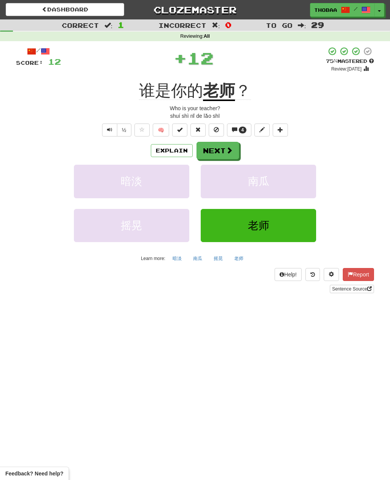
click at [305, 185] on button "南瓜" at bounding box center [259, 181] width 116 height 33
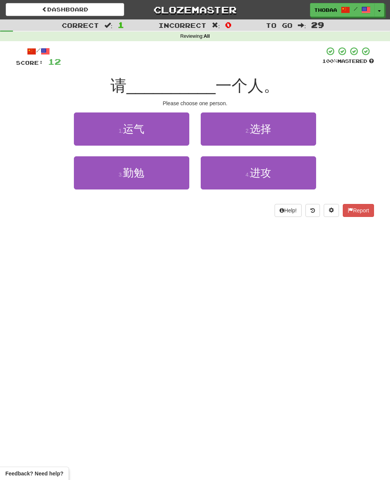
click at [296, 134] on button "2 . 选择" at bounding box center [259, 128] width 116 height 33
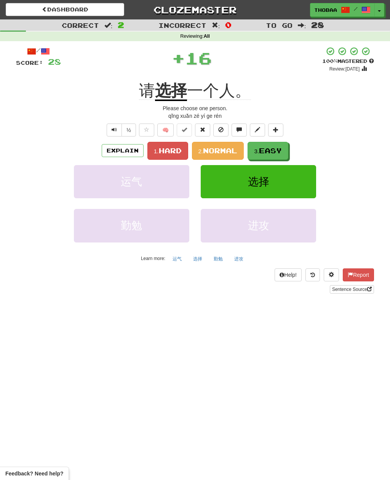
click at [298, 185] on button "选择" at bounding box center [259, 181] width 116 height 33
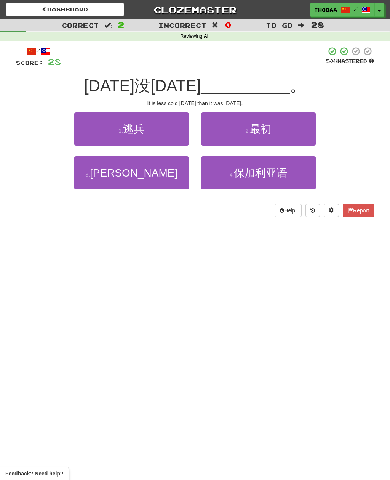
click at [95, 179] on button "3 . 冷" at bounding box center [132, 172] width 116 height 33
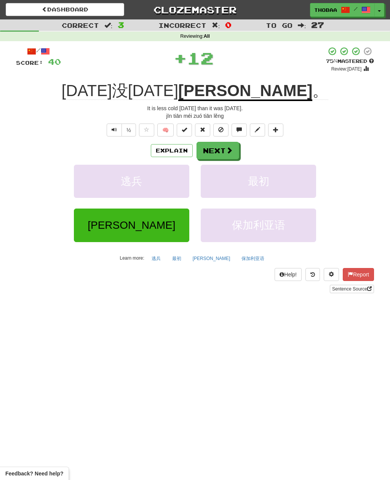
click at [295, 186] on button "最初" at bounding box center [259, 181] width 116 height 33
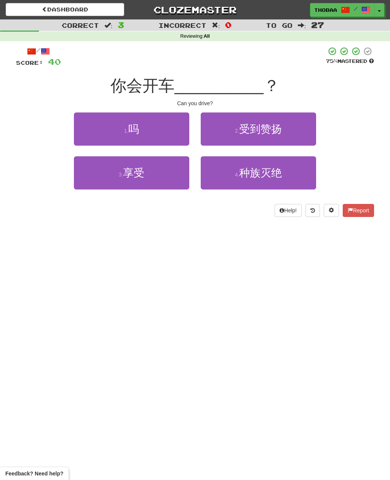
click at [85, 129] on button "1 . 吗" at bounding box center [132, 128] width 116 height 33
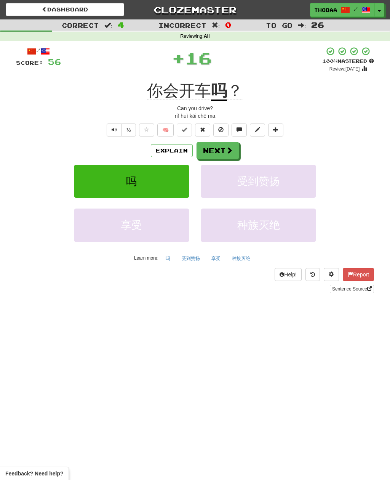
click at [298, 180] on button "受到赞扬" at bounding box center [259, 181] width 116 height 33
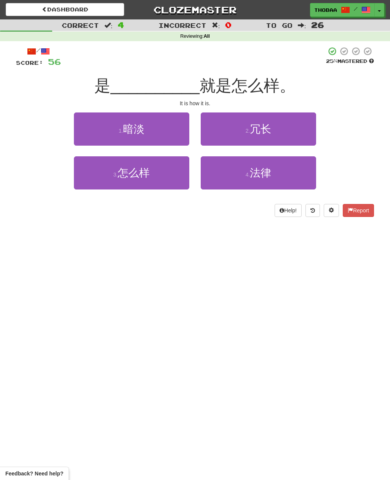
click at [95, 177] on button "3 . 怎么样" at bounding box center [132, 172] width 116 height 33
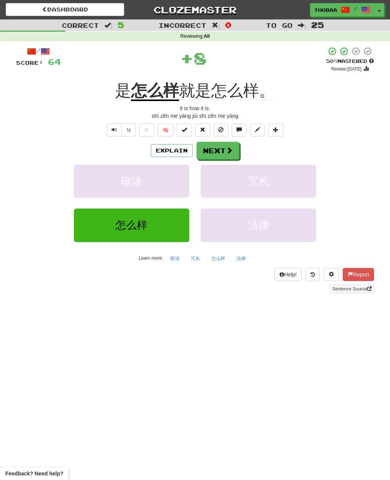
click at [290, 174] on button "冗长" at bounding box center [259, 181] width 116 height 33
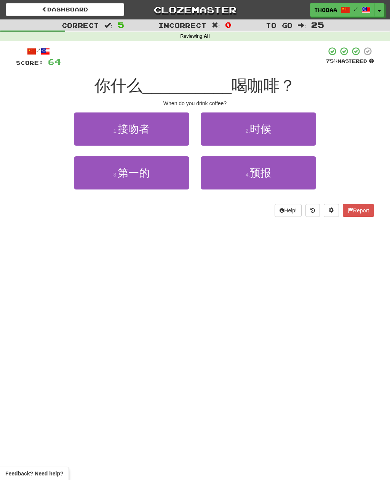
click at [300, 135] on button "2 . 时候" at bounding box center [259, 128] width 116 height 33
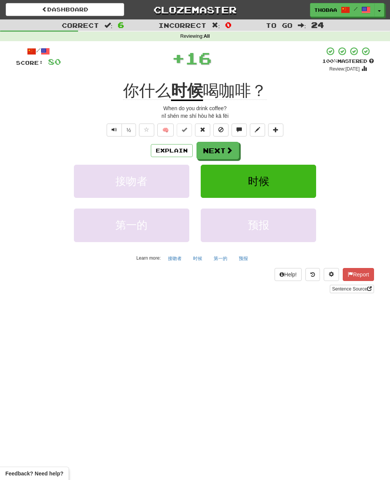
click at [298, 178] on button "时候" at bounding box center [259, 181] width 116 height 33
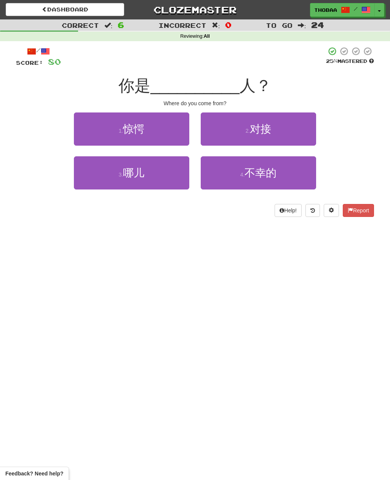
click at [87, 180] on button "3 . 哪儿" at bounding box center [132, 172] width 116 height 33
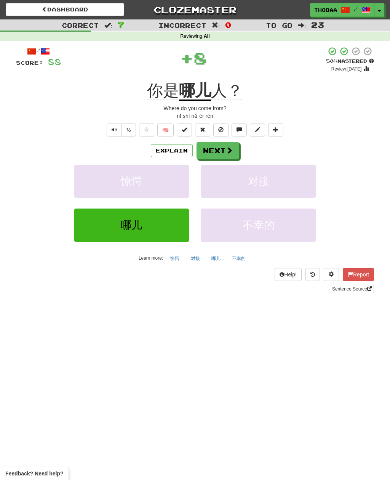
click at [296, 178] on button "对接" at bounding box center [259, 181] width 116 height 33
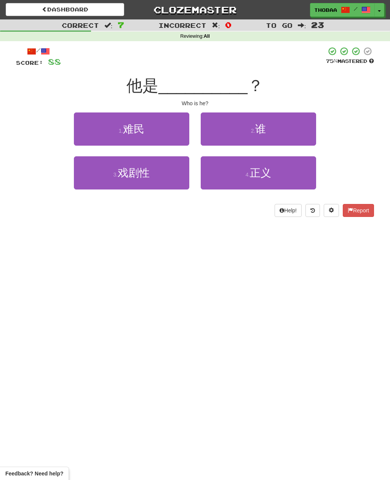
click at [308, 128] on button "2 . 谁" at bounding box center [259, 128] width 116 height 33
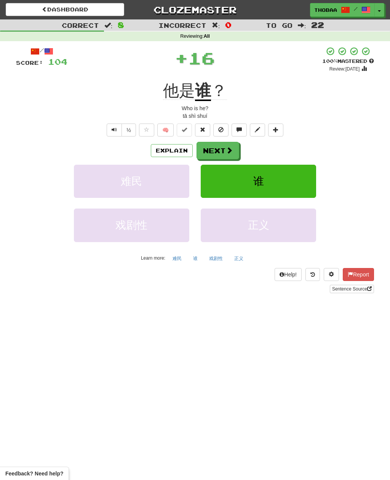
click at [298, 167] on button "谁" at bounding box center [259, 181] width 116 height 33
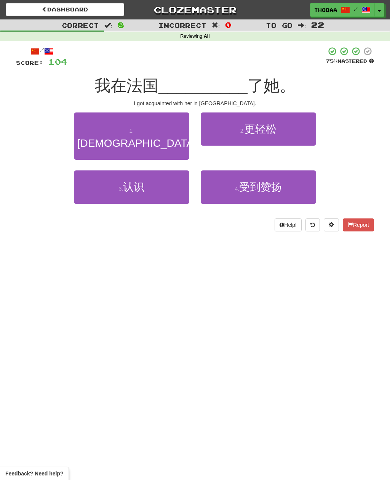
click at [93, 179] on button "3 . 认识" at bounding box center [132, 186] width 116 height 33
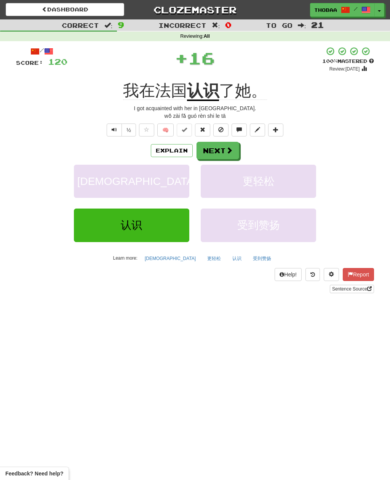
click at [295, 180] on button "更轻松" at bounding box center [259, 181] width 116 height 33
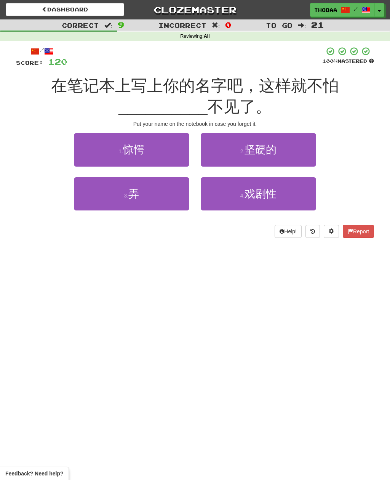
click at [97, 198] on button "3 . 弄" at bounding box center [132, 193] width 116 height 33
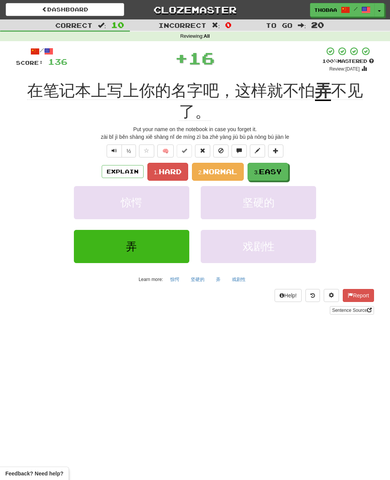
click at [178, 170] on span "Hard" at bounding box center [170, 171] width 23 height 8
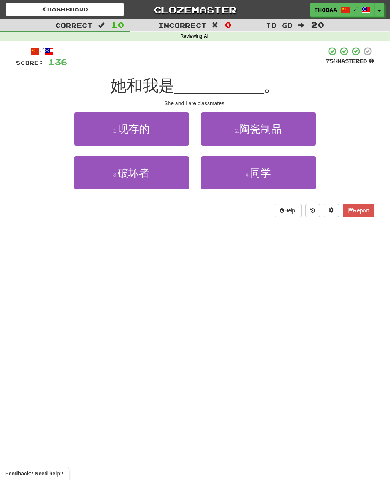
click at [302, 179] on button "4 . 同学" at bounding box center [259, 172] width 116 height 33
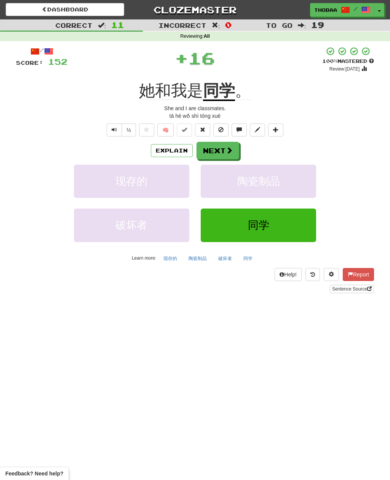
click at [302, 202] on div "陶瓷制品" at bounding box center [258, 187] width 127 height 44
click at [308, 183] on button "陶瓷制品" at bounding box center [259, 181] width 116 height 33
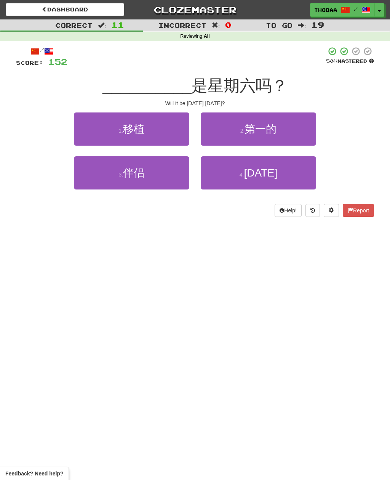
click at [297, 180] on button "4 . 明天" at bounding box center [259, 172] width 116 height 33
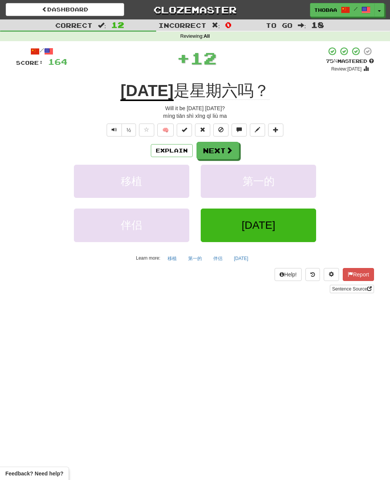
click at [291, 187] on button "第一的" at bounding box center [259, 181] width 116 height 33
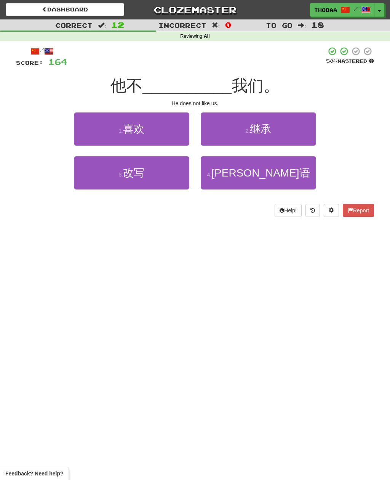
click at [87, 130] on button "1 . 喜欢" at bounding box center [132, 128] width 116 height 33
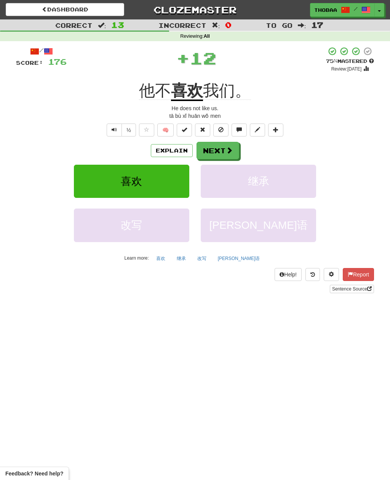
click at [297, 190] on button "继承" at bounding box center [259, 181] width 116 height 33
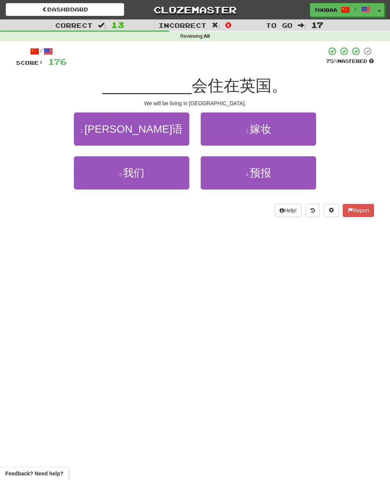
click at [94, 179] on button "3 . 我们" at bounding box center [132, 172] width 116 height 33
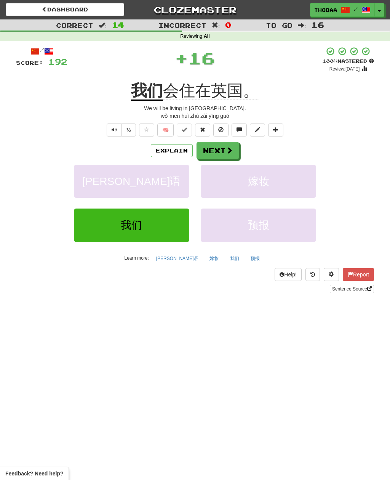
click at [296, 173] on button "嫁妆" at bounding box center [259, 181] width 116 height 33
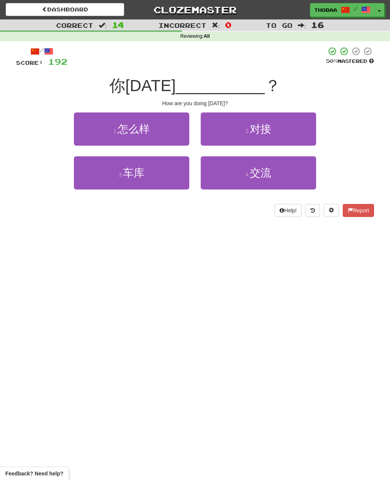
click at [88, 127] on button "1 . 怎么样" at bounding box center [132, 128] width 116 height 33
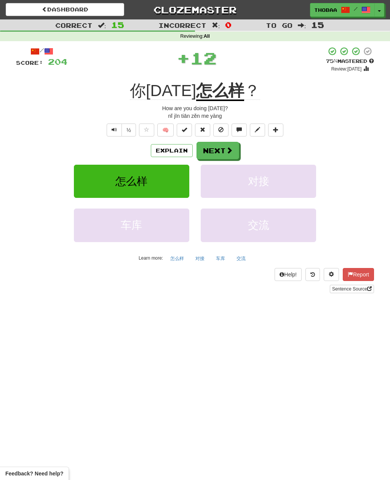
click at [305, 187] on button "对接" at bounding box center [259, 181] width 116 height 33
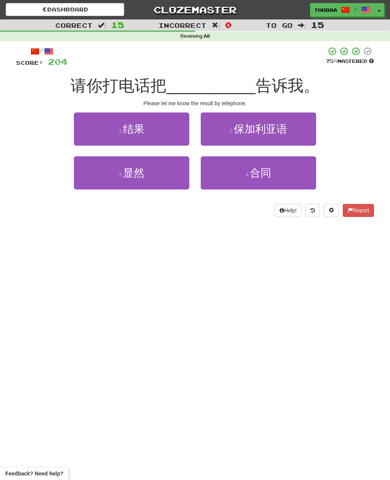
click at [93, 130] on button "1 . 结果" at bounding box center [132, 128] width 116 height 33
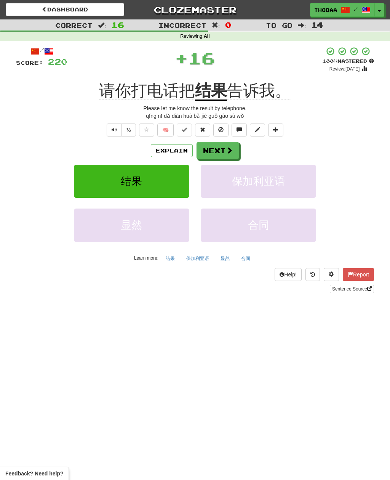
click at [304, 187] on button "保加利亚语" at bounding box center [259, 181] width 116 height 33
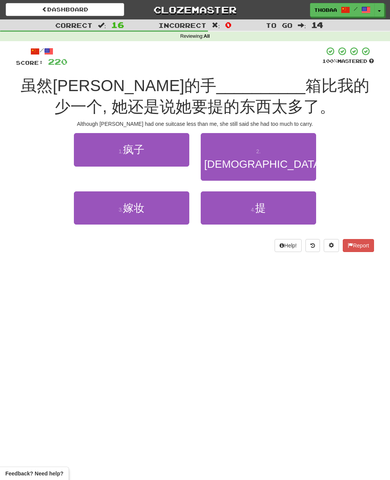
click at [293, 201] on button "4 . 提" at bounding box center [259, 207] width 116 height 33
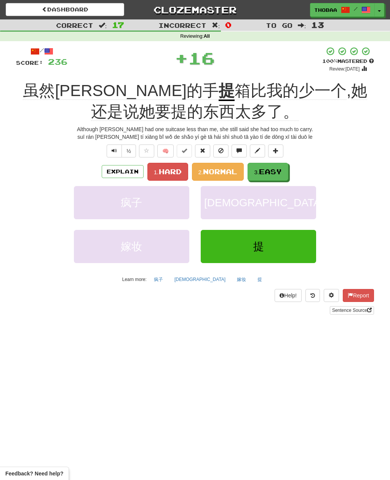
click at [177, 172] on span "Hard" at bounding box center [170, 171] width 23 height 8
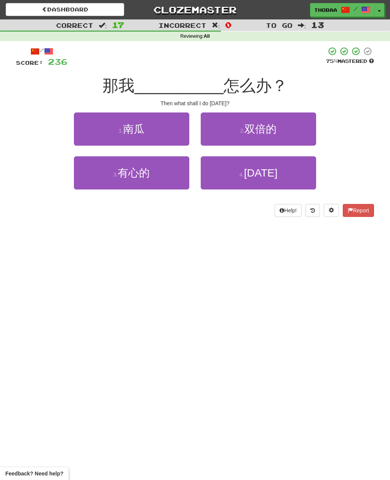
click at [297, 178] on button "4 . 明天" at bounding box center [259, 172] width 116 height 33
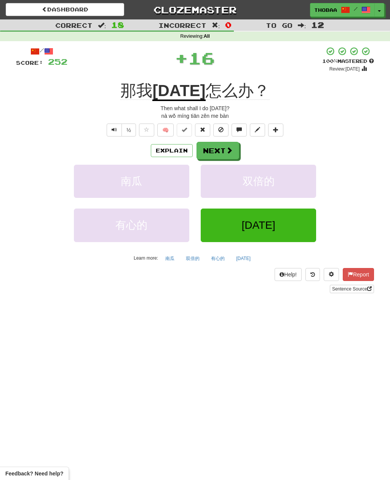
click at [294, 186] on button "双倍的" at bounding box center [259, 181] width 116 height 33
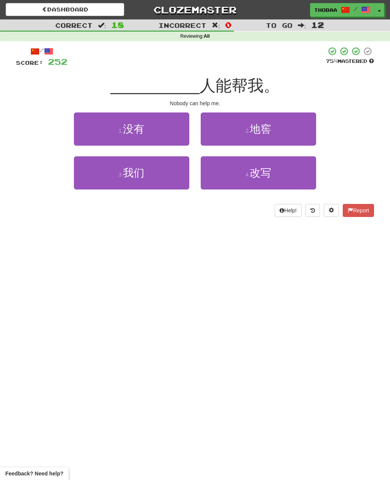
click at [93, 130] on button "1 . 没有" at bounding box center [132, 128] width 116 height 33
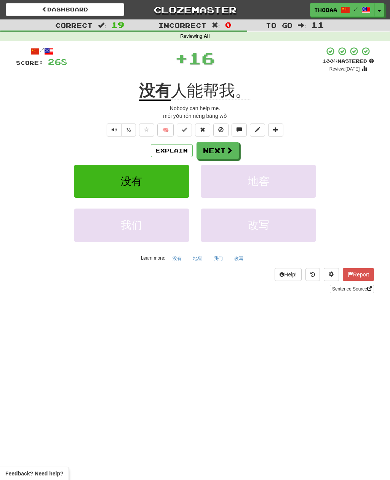
click at [300, 192] on button "地窖" at bounding box center [259, 181] width 116 height 33
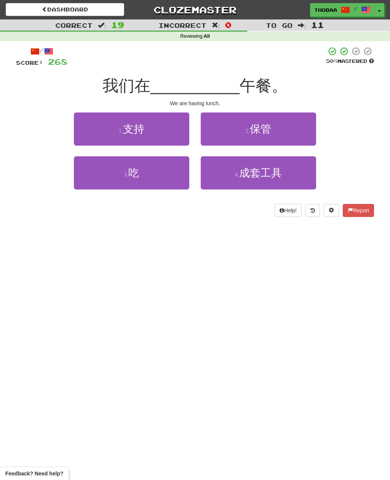
click at [93, 181] on button "3 . 吃" at bounding box center [132, 172] width 116 height 33
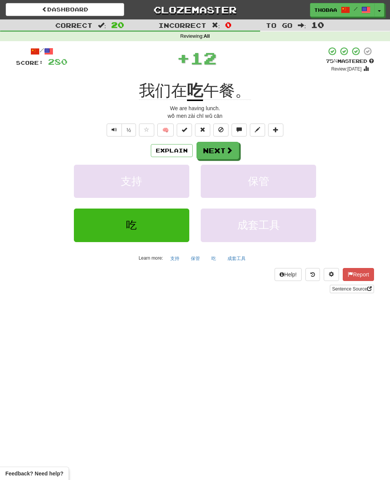
click at [295, 193] on button "保管" at bounding box center [259, 181] width 116 height 33
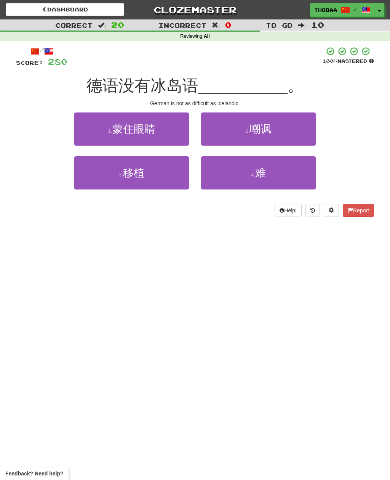
click at [299, 178] on button "4 . 难" at bounding box center [259, 172] width 116 height 33
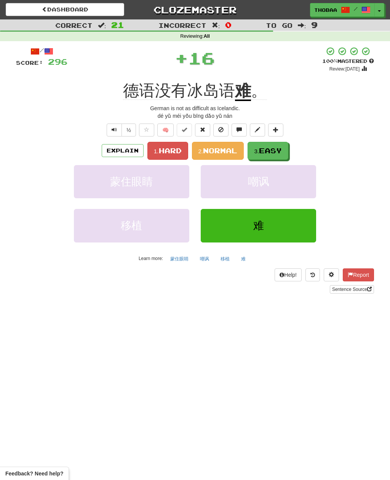
click at [221, 147] on span "Normal" at bounding box center [220, 150] width 34 height 8
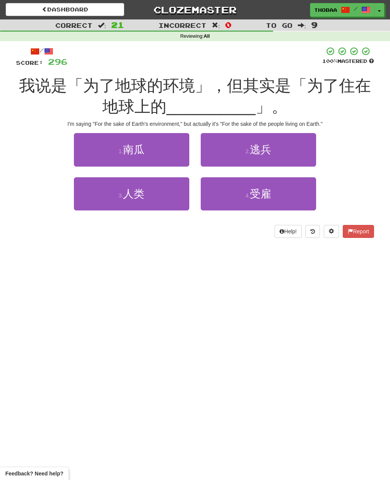
click at [92, 199] on button "3 . 人类" at bounding box center [132, 193] width 116 height 33
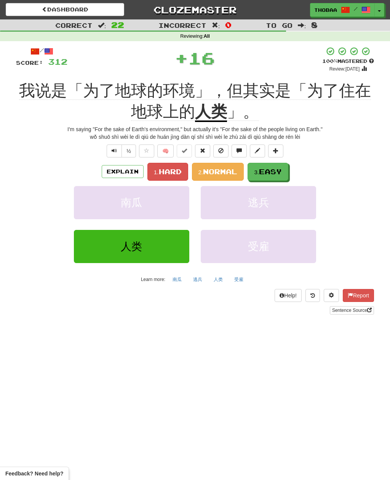
click at [177, 167] on span "Hard" at bounding box center [170, 171] width 23 height 8
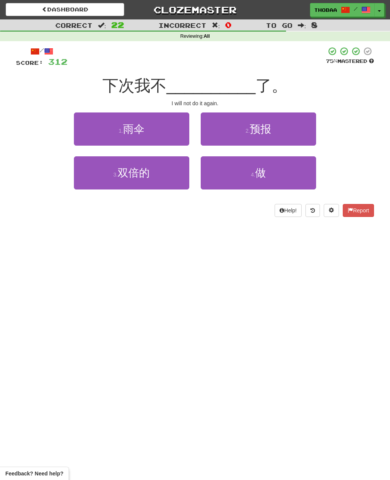
click at [295, 178] on button "4 . 做" at bounding box center [259, 172] width 116 height 33
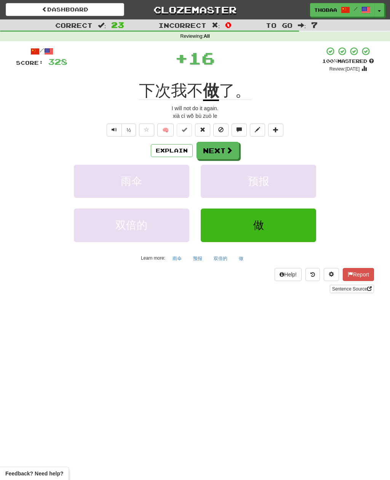
click at [292, 186] on button "预报" at bounding box center [259, 181] width 116 height 33
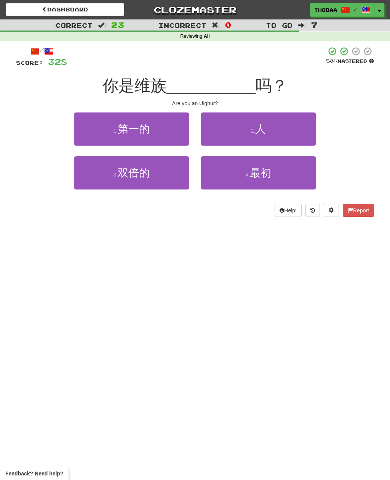
click at [300, 129] on button "2 . 人" at bounding box center [259, 128] width 116 height 33
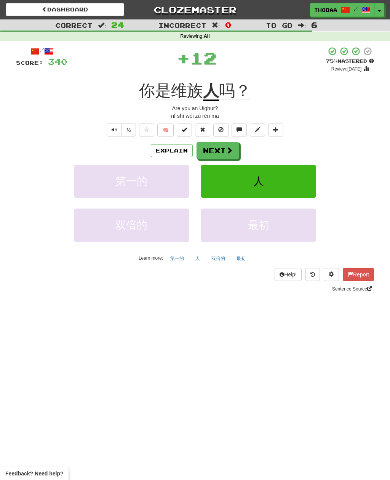
click at [302, 181] on button "人" at bounding box center [259, 181] width 116 height 33
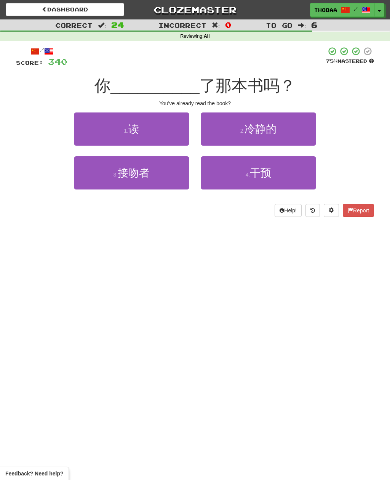
click at [93, 130] on button "1 . 读" at bounding box center [132, 128] width 116 height 33
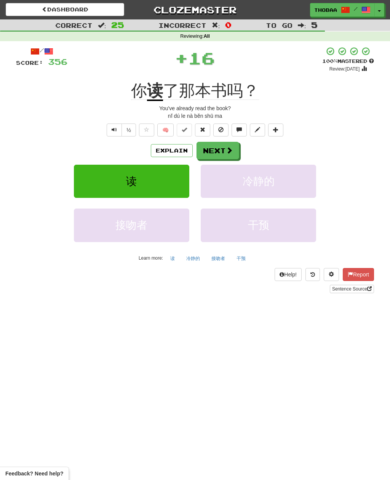
click at [303, 183] on button "冷静的" at bounding box center [259, 181] width 116 height 33
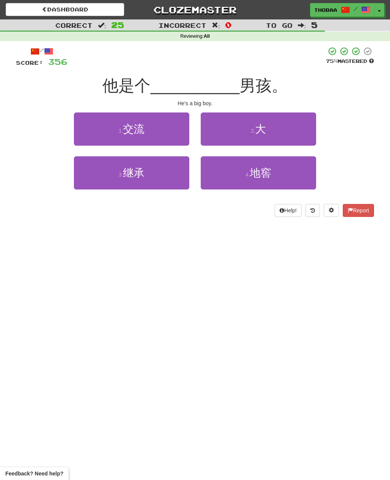
click at [307, 131] on button "2 . 大" at bounding box center [259, 128] width 116 height 33
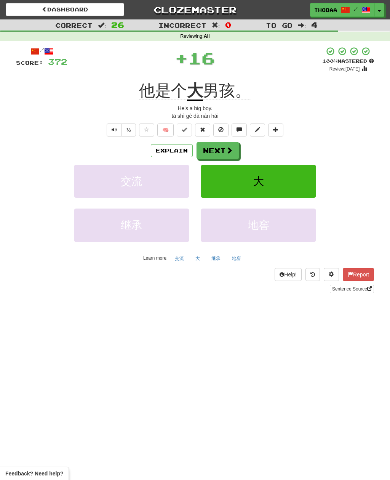
click at [305, 180] on button "大" at bounding box center [259, 181] width 116 height 33
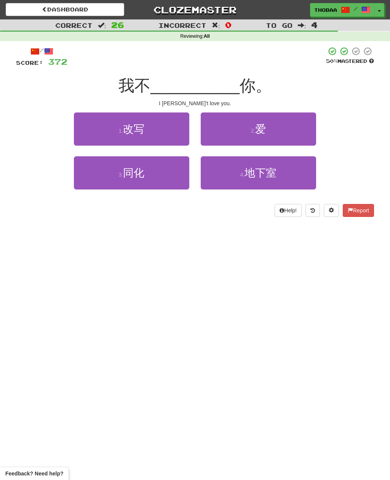
click at [310, 131] on button "2 . 爱" at bounding box center [259, 128] width 116 height 33
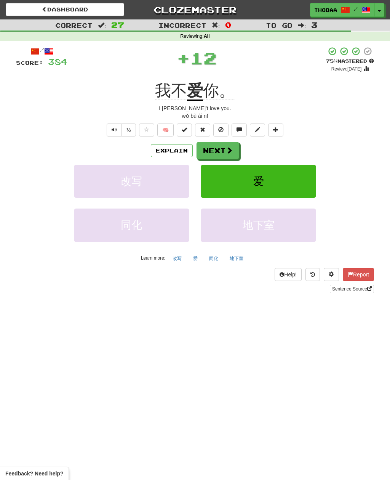
click at [307, 185] on button "爱" at bounding box center [259, 181] width 116 height 33
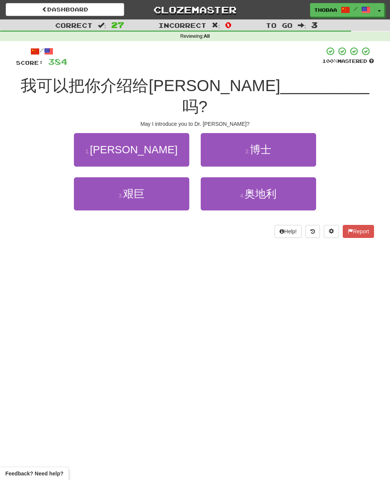
click at [93, 133] on button "1 . 王冠" at bounding box center [132, 149] width 116 height 33
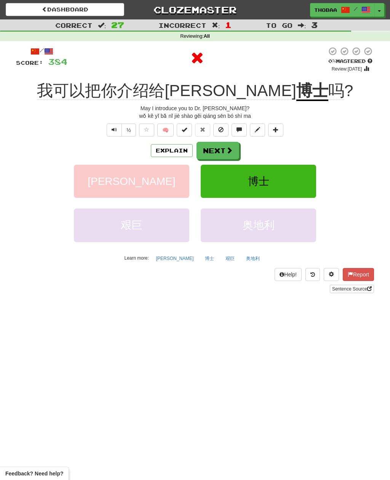
click at [296, 189] on button "博士" at bounding box center [259, 181] width 116 height 33
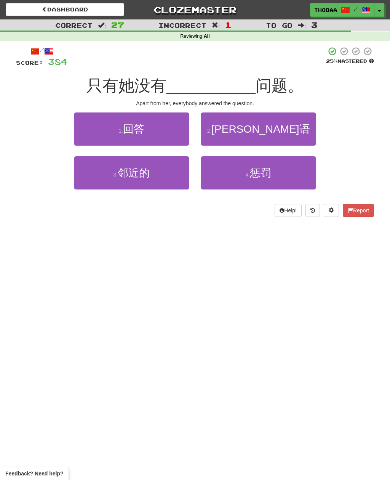
click at [96, 131] on button "1 . 回答" at bounding box center [132, 128] width 116 height 33
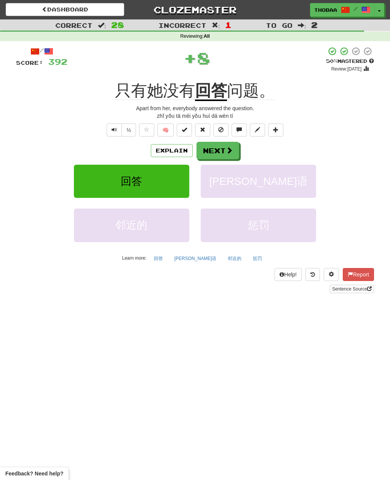
click at [300, 187] on button "威尔士语" at bounding box center [259, 181] width 116 height 33
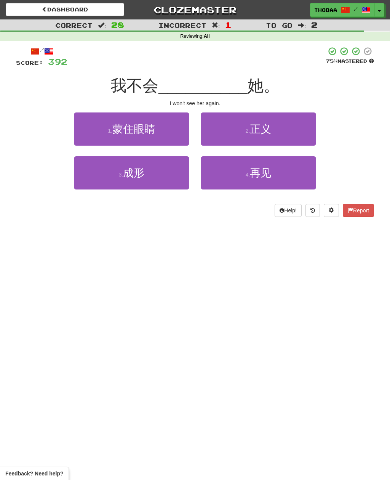
click at [296, 179] on button "4 . 再见" at bounding box center [259, 172] width 116 height 33
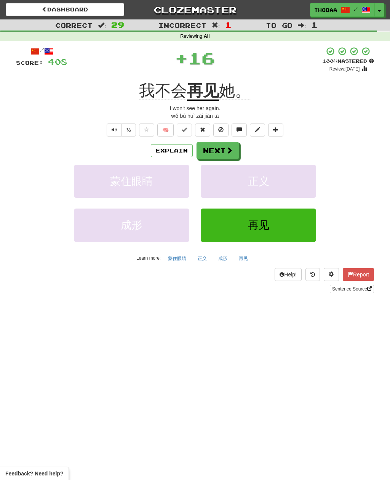
click at [299, 187] on button "正义" at bounding box center [259, 181] width 116 height 33
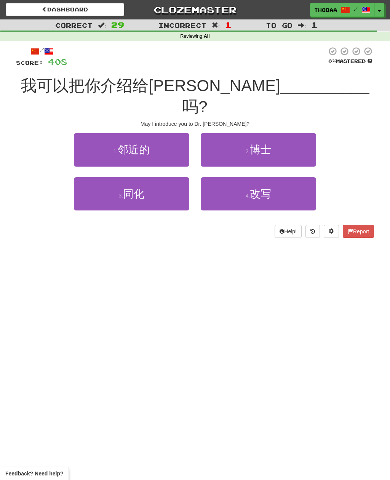
click at [306, 133] on button "2 . 博士" at bounding box center [259, 149] width 116 height 33
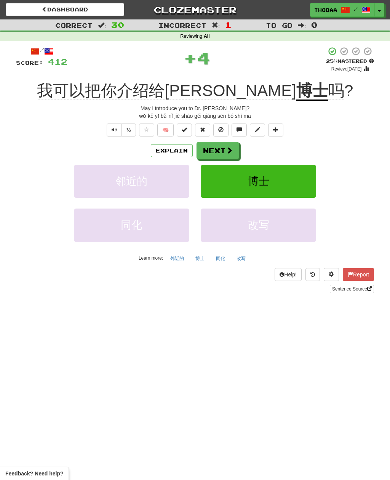
click at [200, 258] on button "博士" at bounding box center [200, 258] width 18 height 11
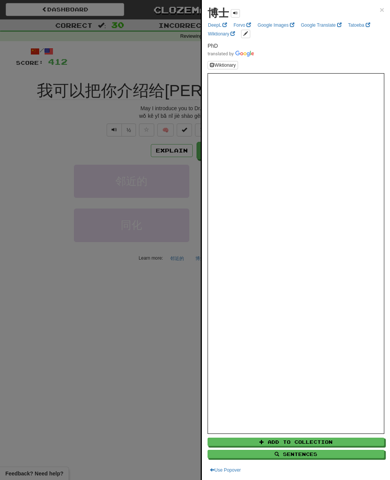
click at [38, 205] on div at bounding box center [195, 240] width 390 height 480
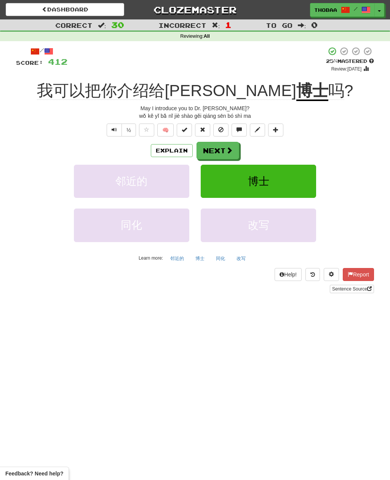
click at [302, 183] on button "博士" at bounding box center [259, 181] width 116 height 33
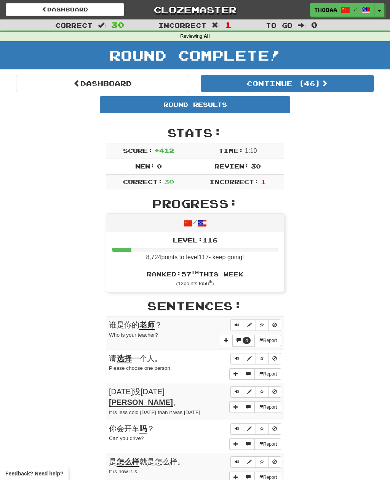
click at [50, 80] on link "Dashboard" at bounding box center [102, 84] width 173 height 18
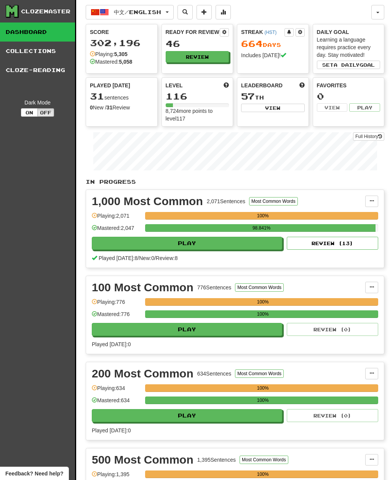
click at [114, 14] on span "中文 / English" at bounding box center [137, 12] width 47 height 6
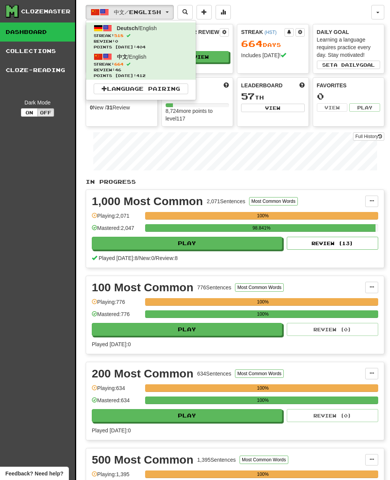
click at [35, 304] on div at bounding box center [195, 240] width 390 height 480
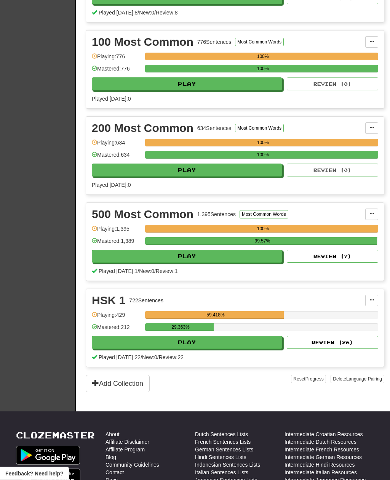
scroll to position [252, 0]
